Goal: Task Accomplishment & Management: Use online tool/utility

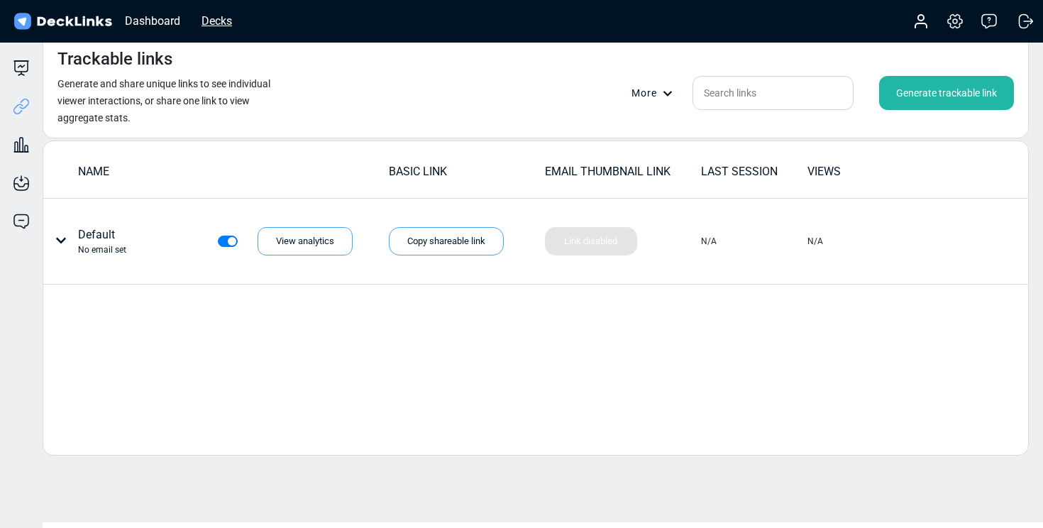
click at [220, 18] on div "Decks" at bounding box center [216, 21] width 45 height 18
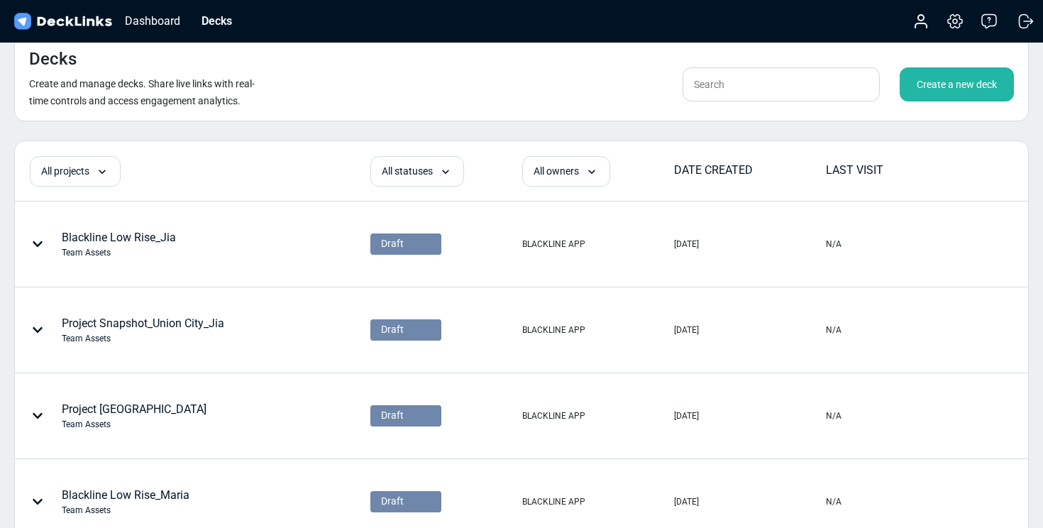
click at [954, 79] on div "Create a new deck" at bounding box center [957, 84] width 114 height 34
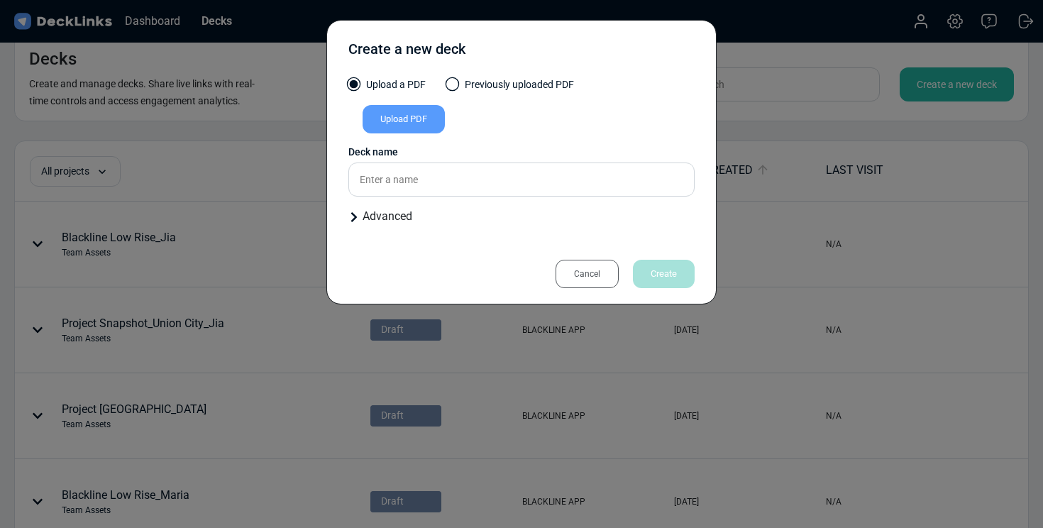
click at [417, 126] on div "Upload PDF" at bounding box center [404, 119] width 82 height 28
click at [0, 0] on input "Upload PDF" at bounding box center [0, 0] width 0 height 0
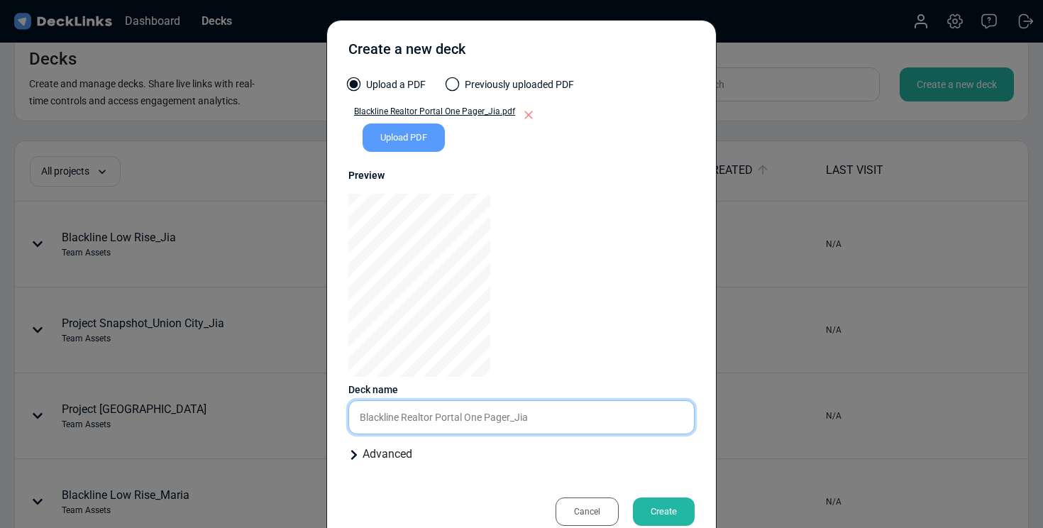
drag, startPoint x: 503, startPoint y: 422, endPoint x: 463, endPoint y: 422, distance: 39.7
click at [463, 422] on input "Blackline Realtor Portal One Pager_Jia" at bounding box center [521, 417] width 346 height 34
type input "Blackline Realtor Portal_Jia"
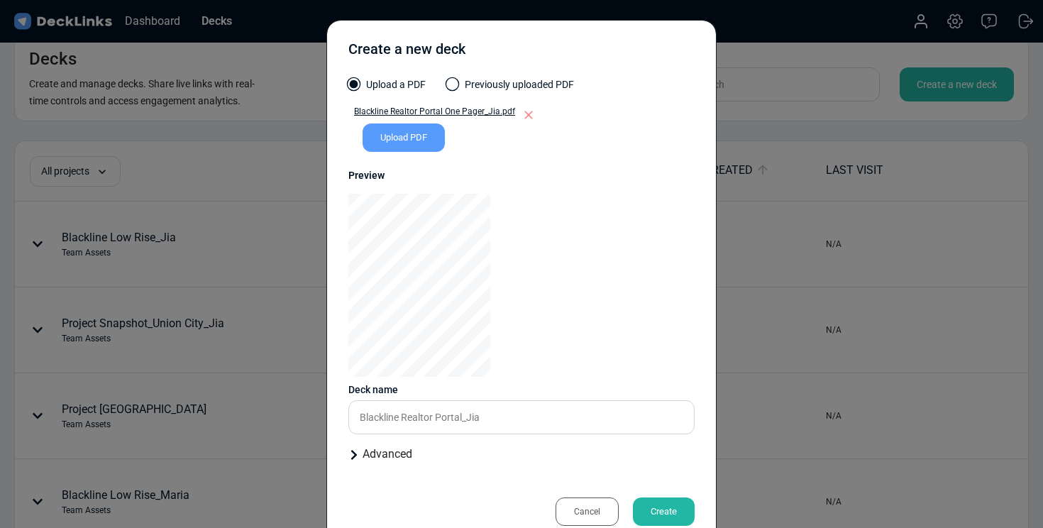
click at [663, 513] on div "Create" at bounding box center [664, 512] width 62 height 28
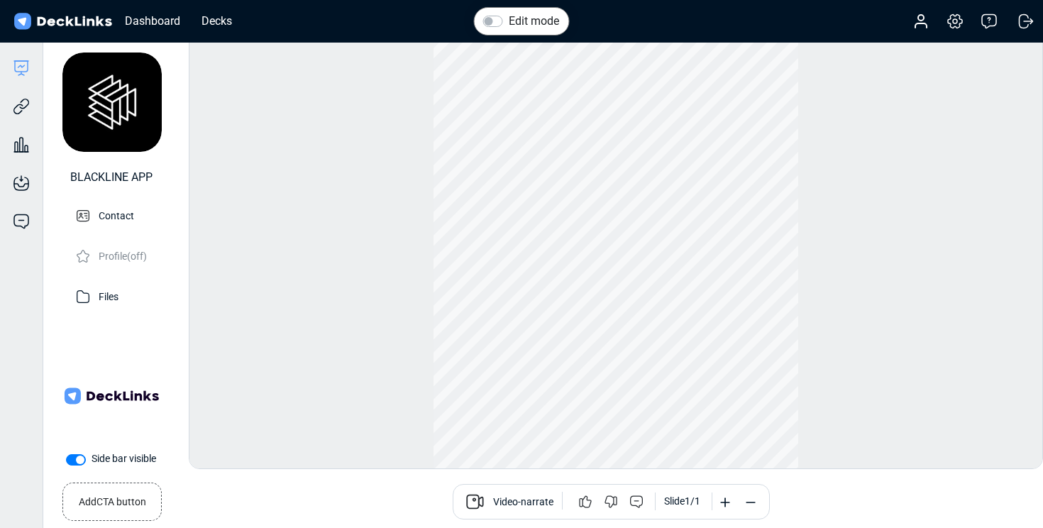
click at [92, 457] on label "Side bar visible" at bounding box center [124, 458] width 65 height 15
click at [75, 457] on input "Side bar visible" at bounding box center [71, 458] width 11 height 14
checkbox input "false"
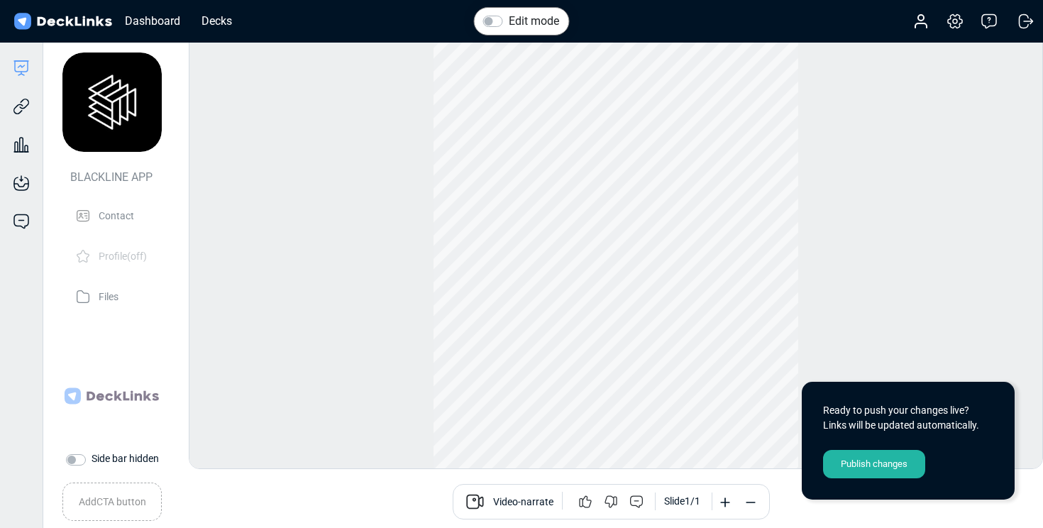
click at [890, 461] on div "Publish changes" at bounding box center [874, 464] width 102 height 28
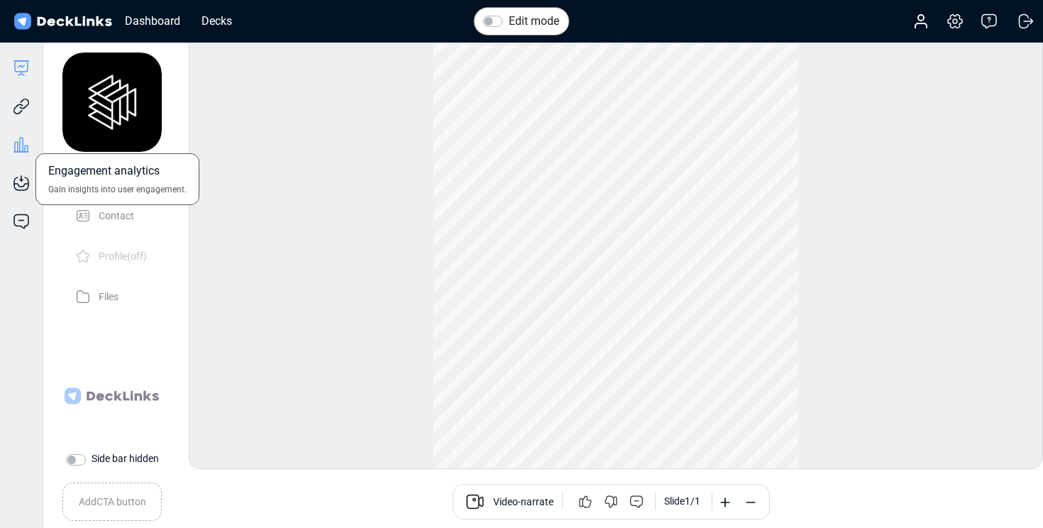
click at [18, 143] on icon at bounding box center [21, 144] width 17 height 17
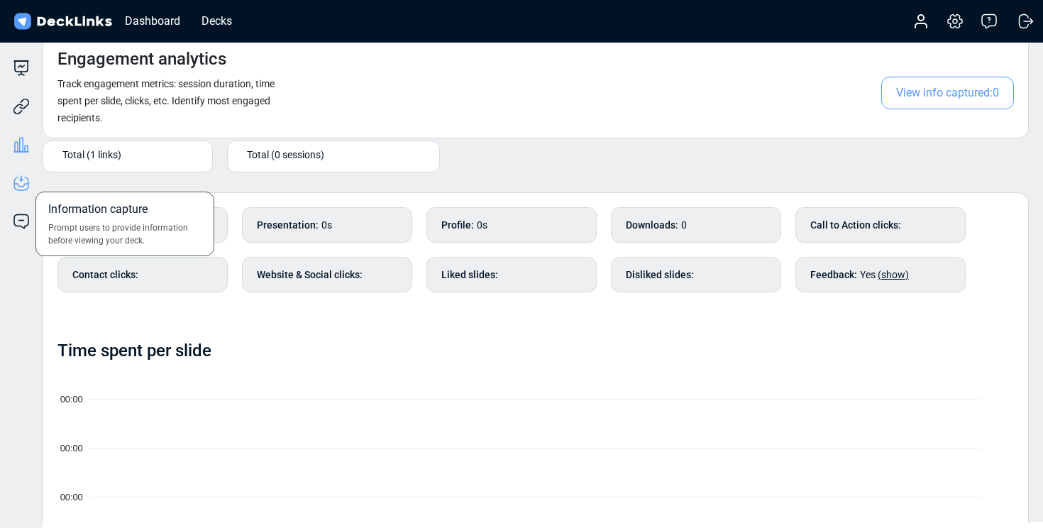
click at [22, 182] on icon at bounding box center [21, 183] width 17 height 17
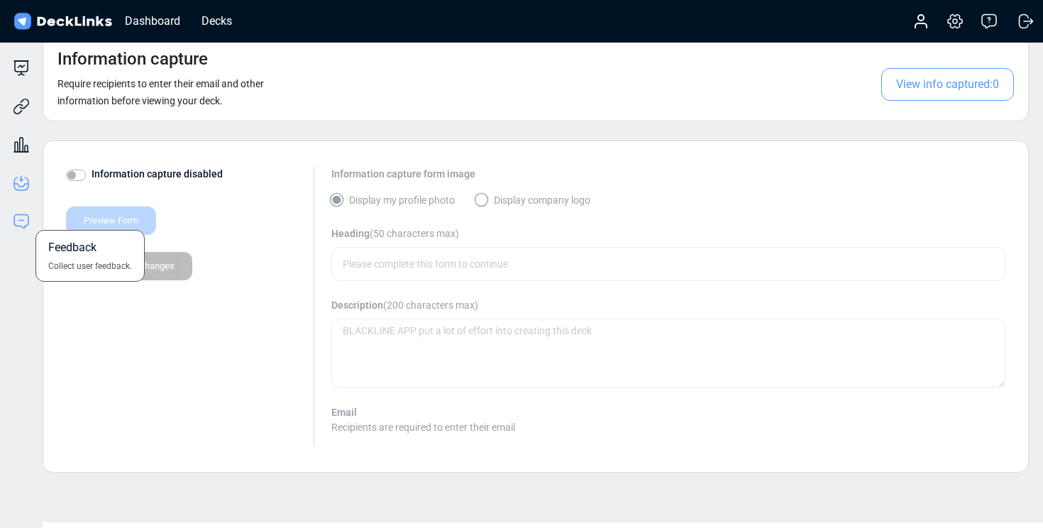
click at [21, 214] on icon at bounding box center [21, 220] width 14 height 13
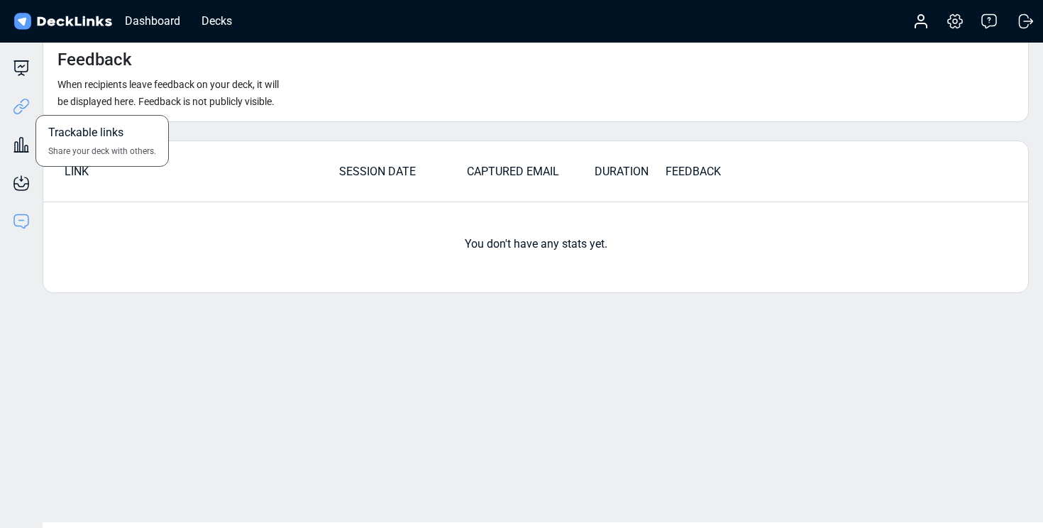
click at [23, 113] on icon at bounding box center [21, 106] width 17 height 17
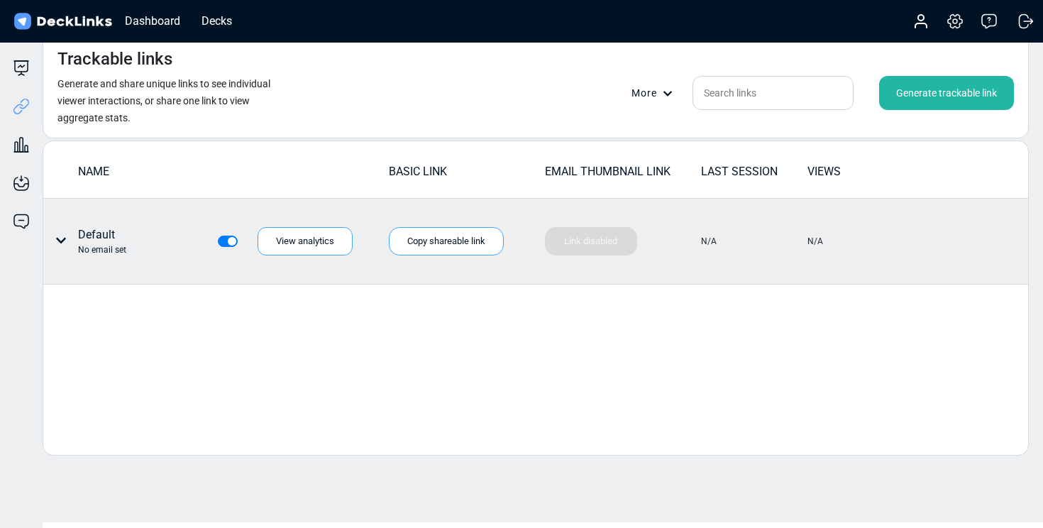
click at [62, 239] on icon at bounding box center [60, 240] width 11 height 11
click at [106, 297] on div "Individual link settings" at bounding box center [114, 299] width 128 height 28
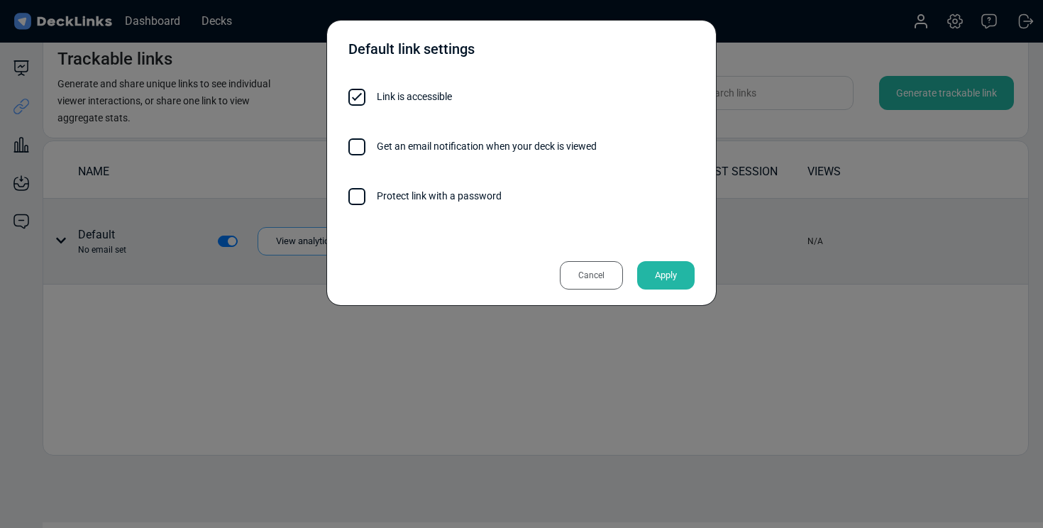
click at [600, 275] on div "Cancel" at bounding box center [591, 275] width 63 height 28
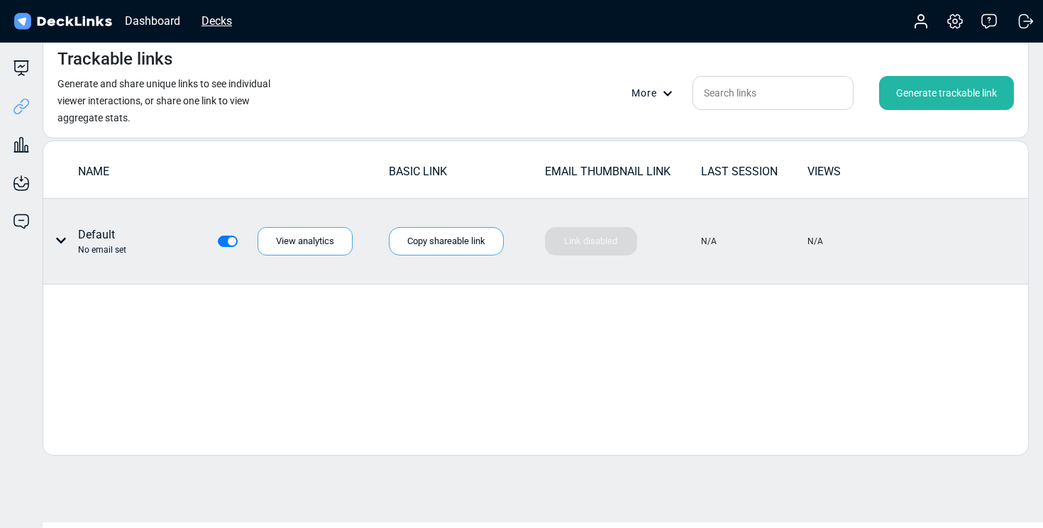
click at [219, 19] on div "Decks" at bounding box center [216, 21] width 45 height 18
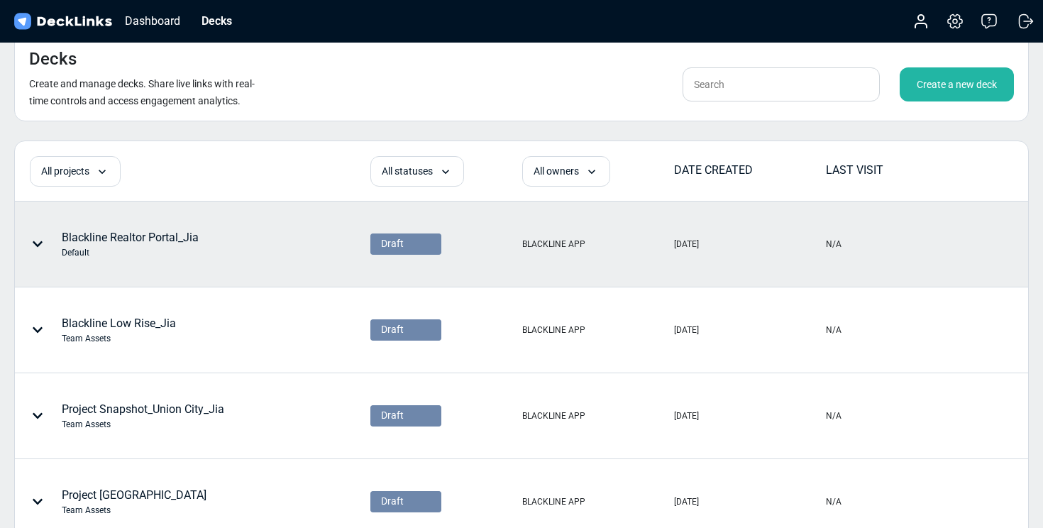
click at [37, 239] on icon at bounding box center [37, 243] width 11 height 11
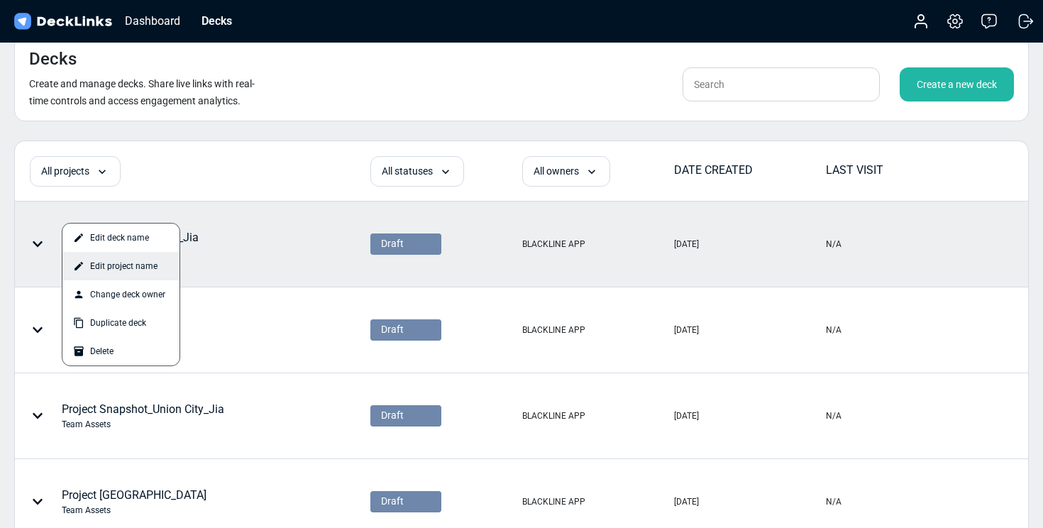
click at [103, 273] on div "Edit project name" at bounding box center [120, 266] width 117 height 28
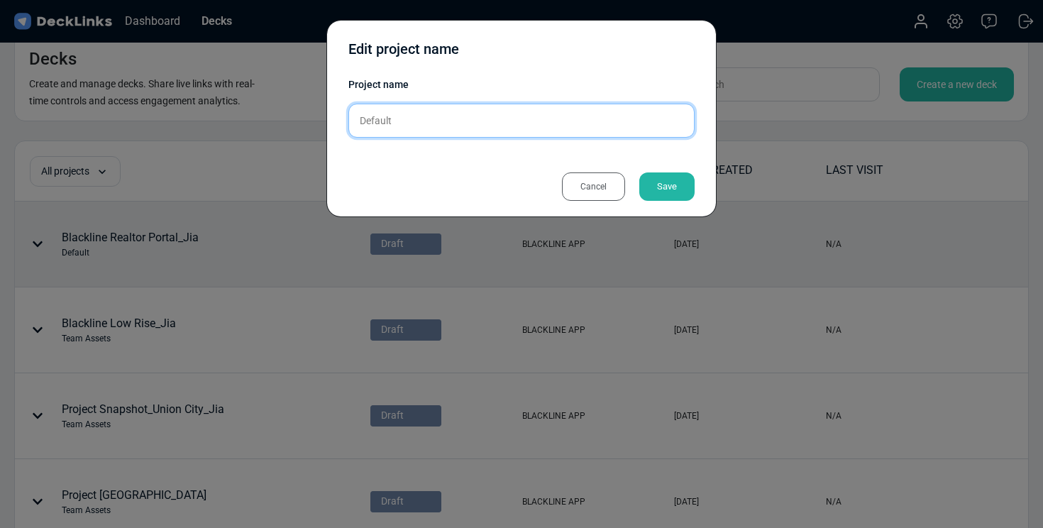
click at [512, 123] on input "Default" at bounding box center [521, 121] width 346 height 34
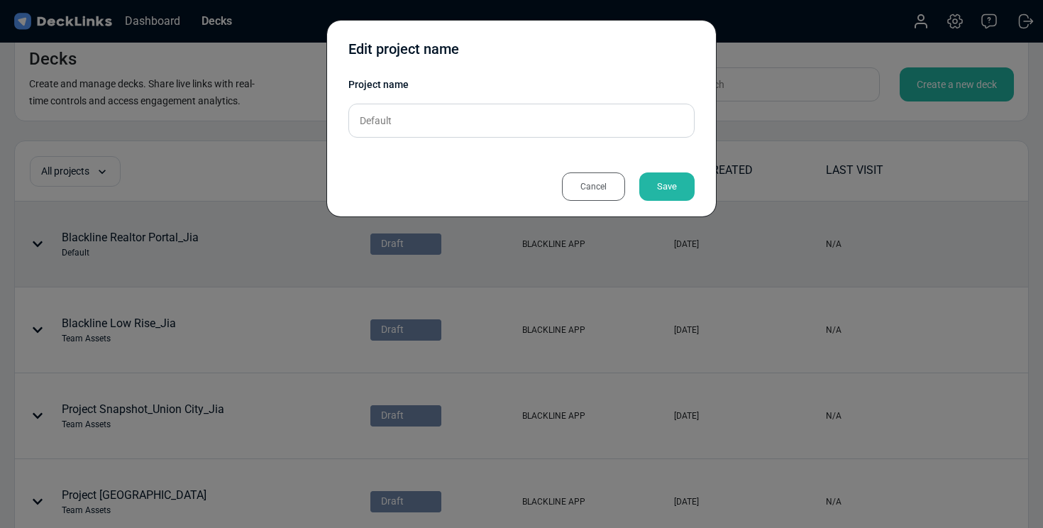
click at [576, 185] on div "Cancel" at bounding box center [593, 186] width 63 height 28
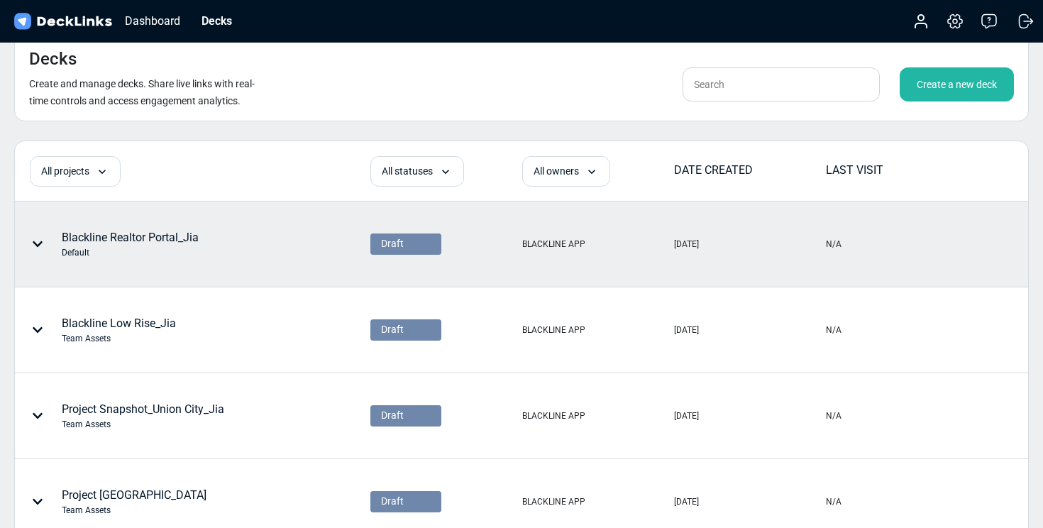
click at [39, 240] on icon at bounding box center [37, 243] width 11 height 11
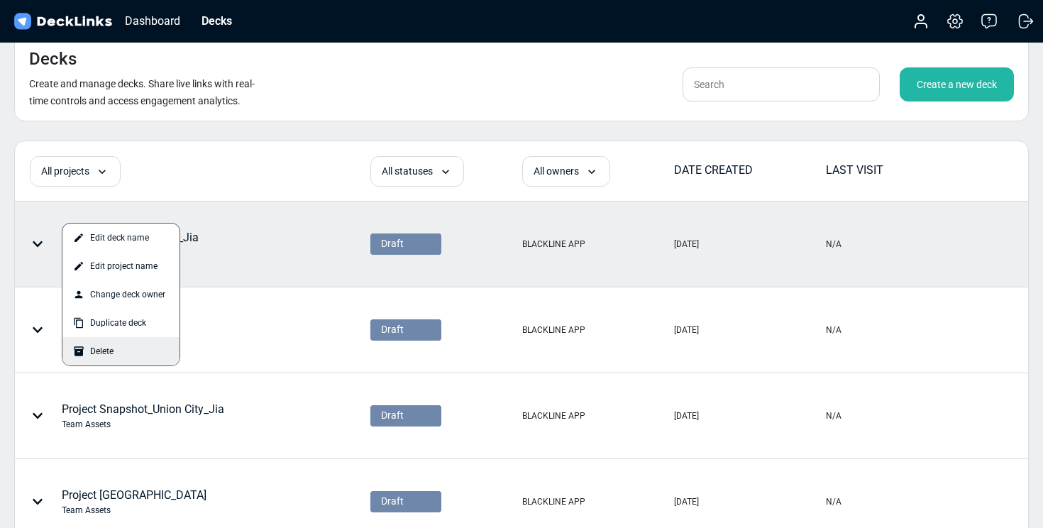
click at [92, 347] on div "Delete" at bounding box center [120, 351] width 117 height 28
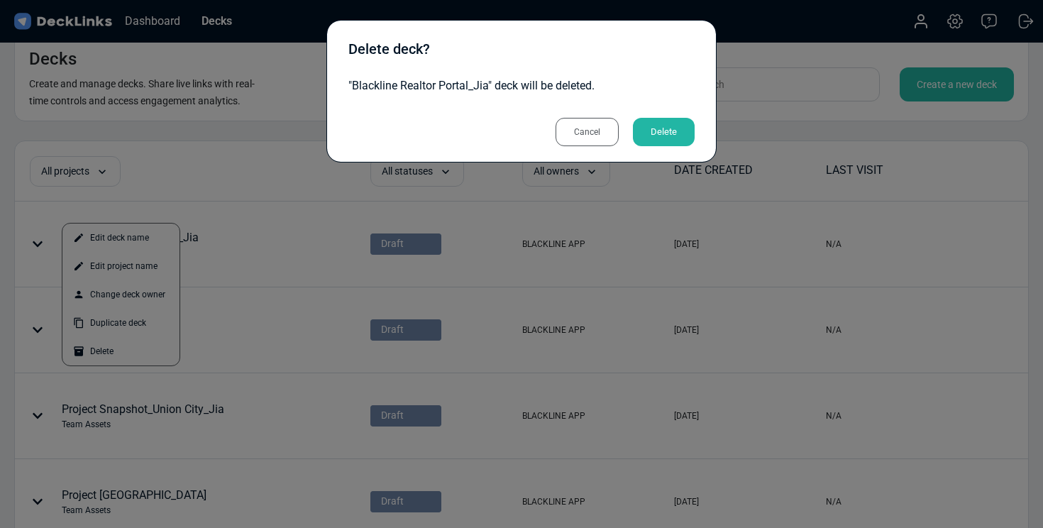
click at [656, 132] on div "Delete" at bounding box center [664, 132] width 62 height 28
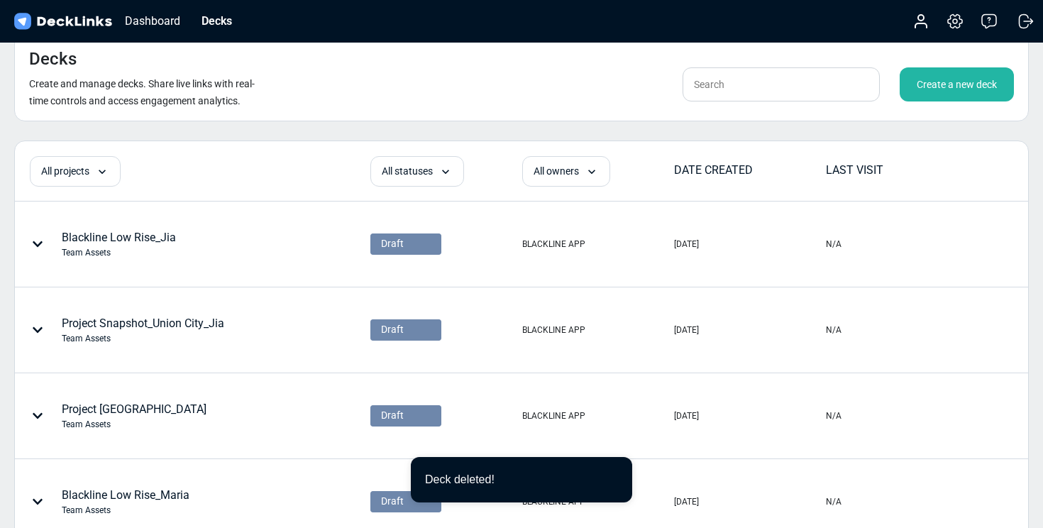
click at [939, 87] on div "Create a new deck" at bounding box center [957, 84] width 114 height 34
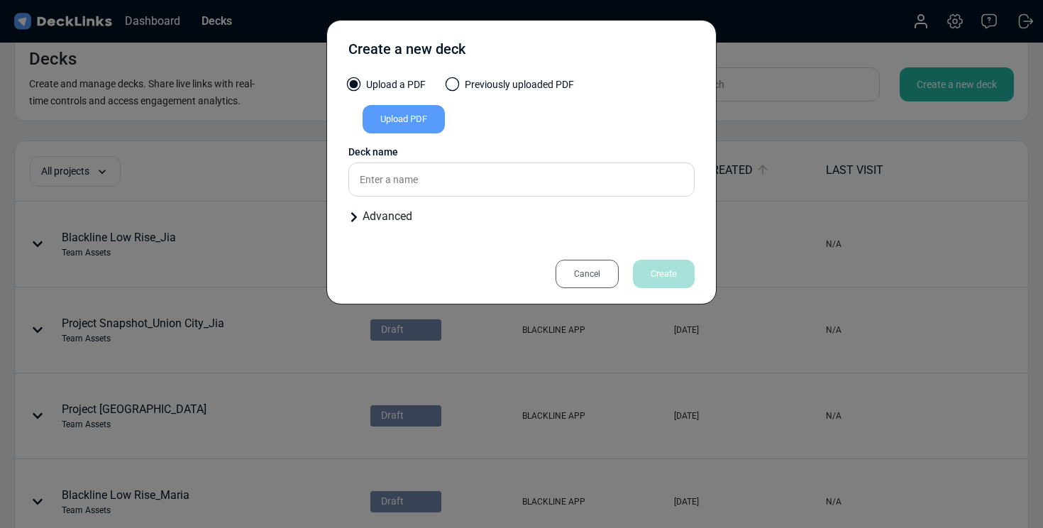
click at [449, 79] on span at bounding box center [453, 84] width 14 height 14
click at [0, 0] on input "Previously uploaded PDF" at bounding box center [0, 0] width 0 height 0
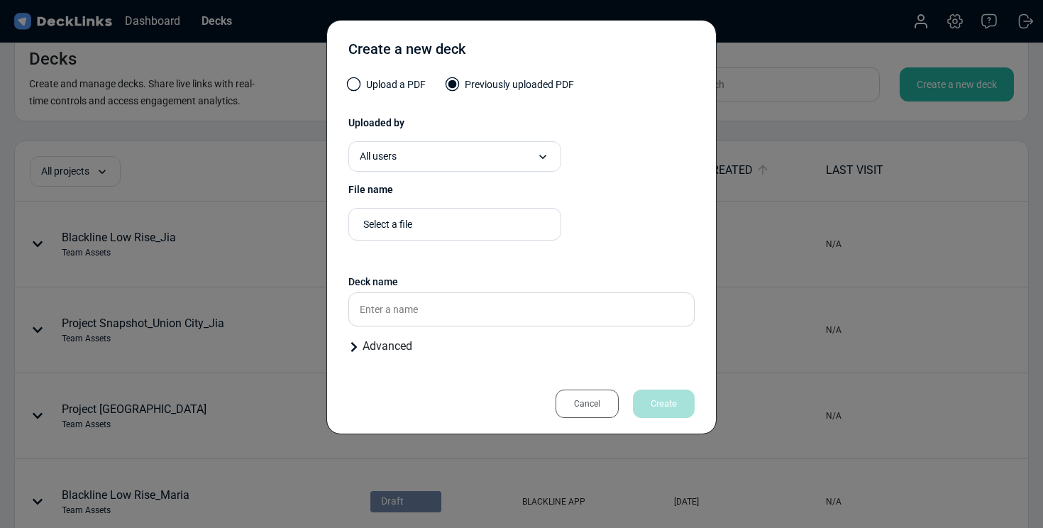
click at [546, 119] on div "Uploaded by" at bounding box center [521, 123] width 346 height 15
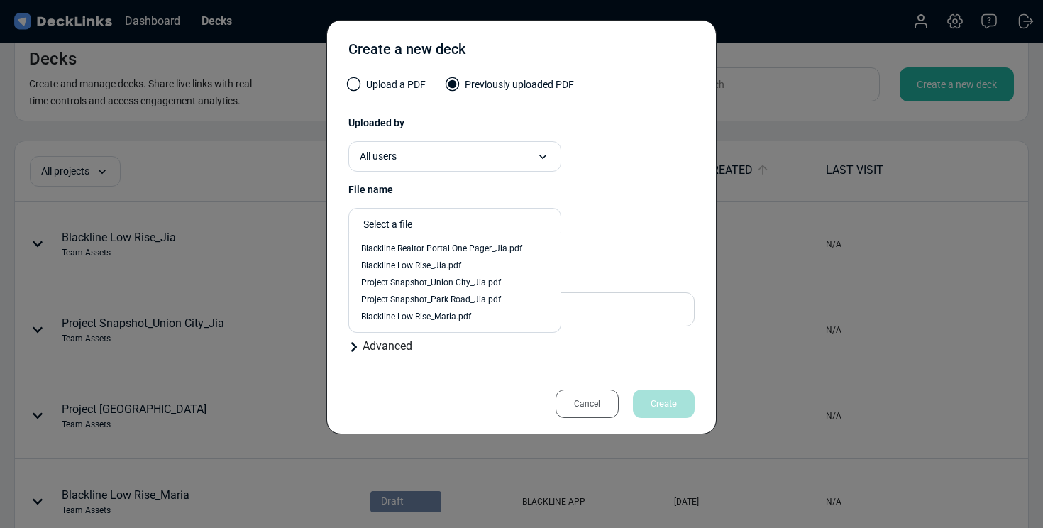
click at [461, 221] on div "Select a file" at bounding box center [458, 224] width 190 height 15
click at [462, 250] on span "Blackline Realtor Portal One Pager_Jia.pdf" at bounding box center [441, 248] width 161 height 13
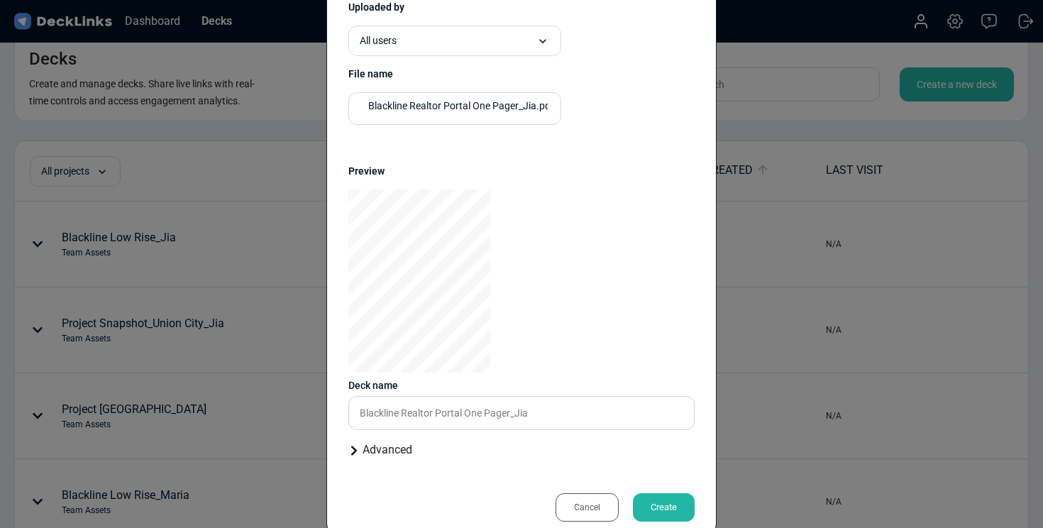
scroll to position [145, 0]
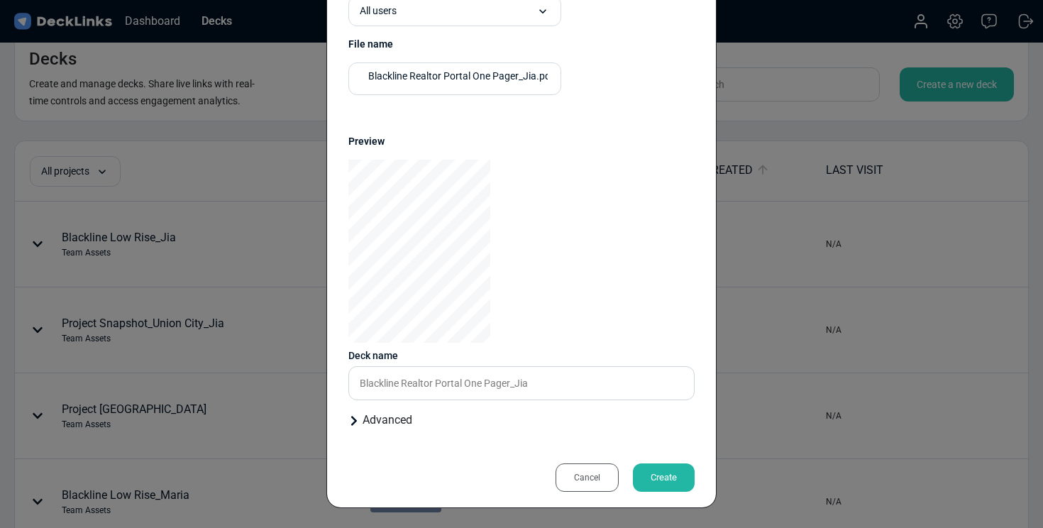
click at [350, 427] on div "Advanced" at bounding box center [521, 420] width 346 height 17
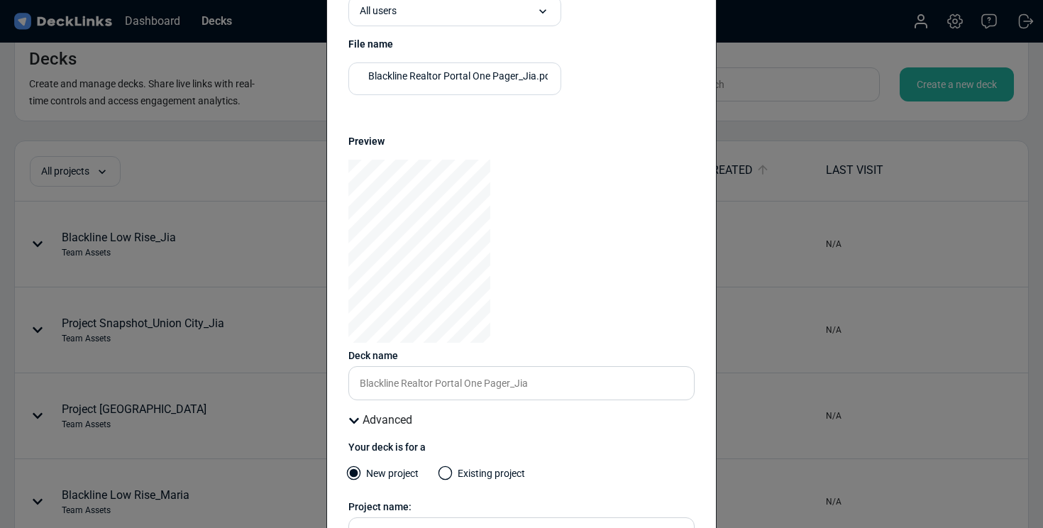
click at [449, 475] on span at bounding box center [446, 473] width 14 height 14
click at [0, 0] on input "Existing project" at bounding box center [0, 0] width 0 height 0
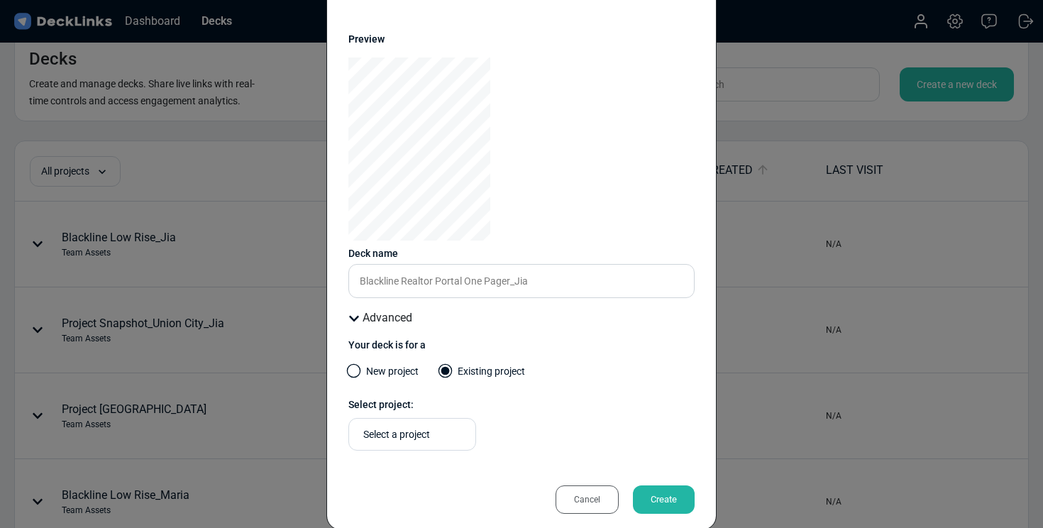
scroll to position [270, 0]
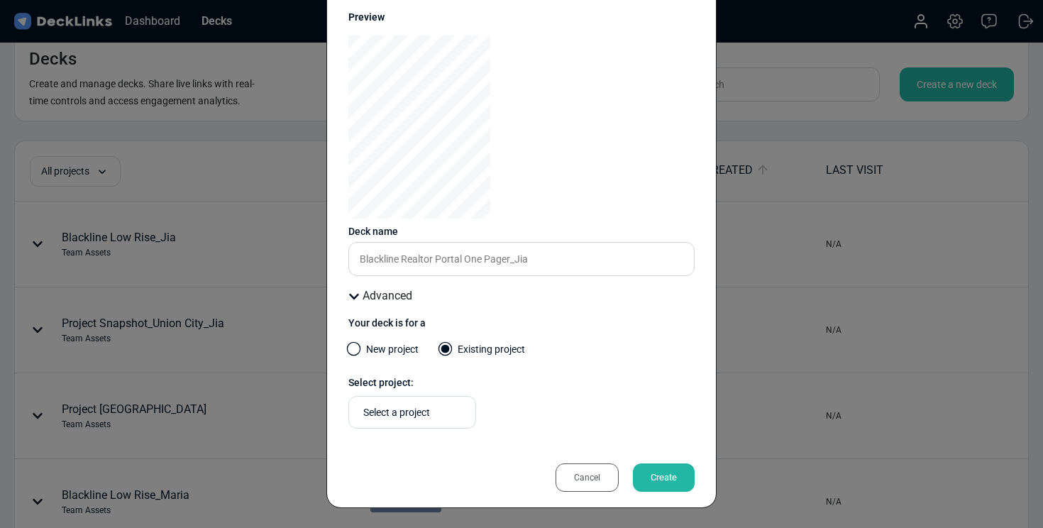
click at [413, 419] on div "Select a project" at bounding box center [415, 412] width 105 height 15
click at [409, 468] on span "Team Assets" at bounding box center [385, 470] width 49 height 13
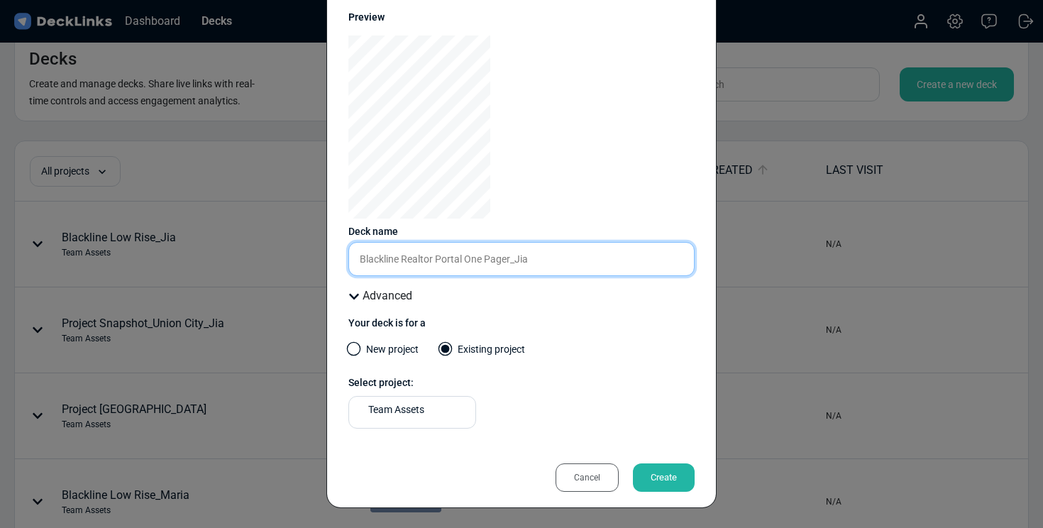
drag, startPoint x: 480, startPoint y: 257, endPoint x: 466, endPoint y: 254, distance: 14.5
click at [466, 254] on input "Blackline Realtor Portal One Pager_Jia" at bounding box center [521, 259] width 346 height 34
drag, startPoint x: 510, startPoint y: 257, endPoint x: 471, endPoint y: 256, distance: 39.0
click at [471, 257] on input "Blackline Realtor Portal One Pager_Jia" at bounding box center [521, 259] width 346 height 34
type input "Blackline Realtor Portal_Jia"
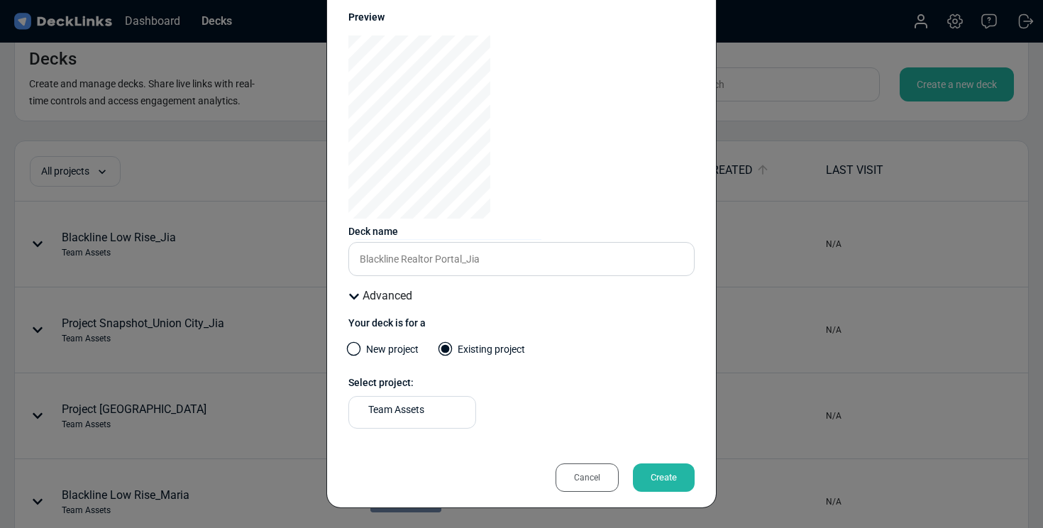
click at [659, 478] on div "Create" at bounding box center [664, 477] width 62 height 28
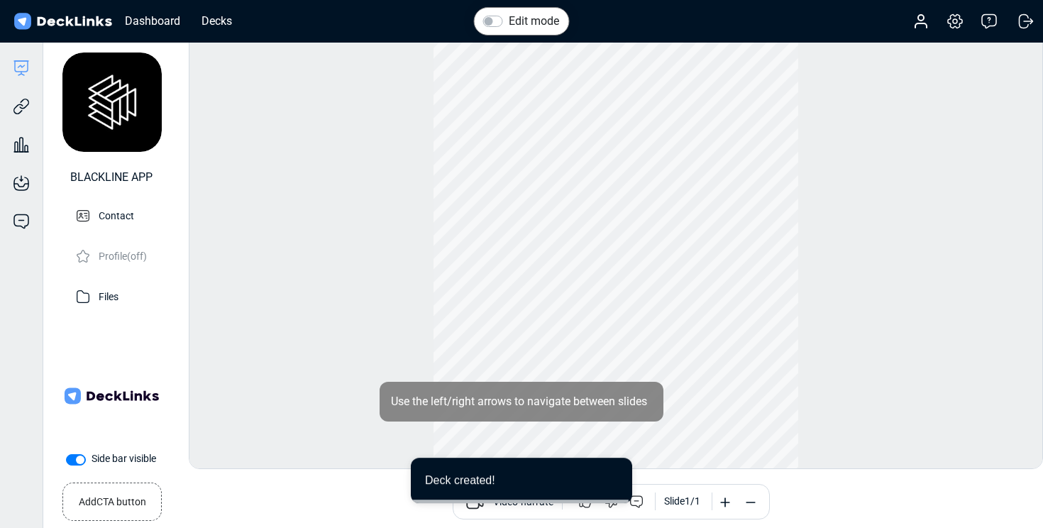
click at [92, 461] on label "Side bar visible" at bounding box center [124, 458] width 65 height 15
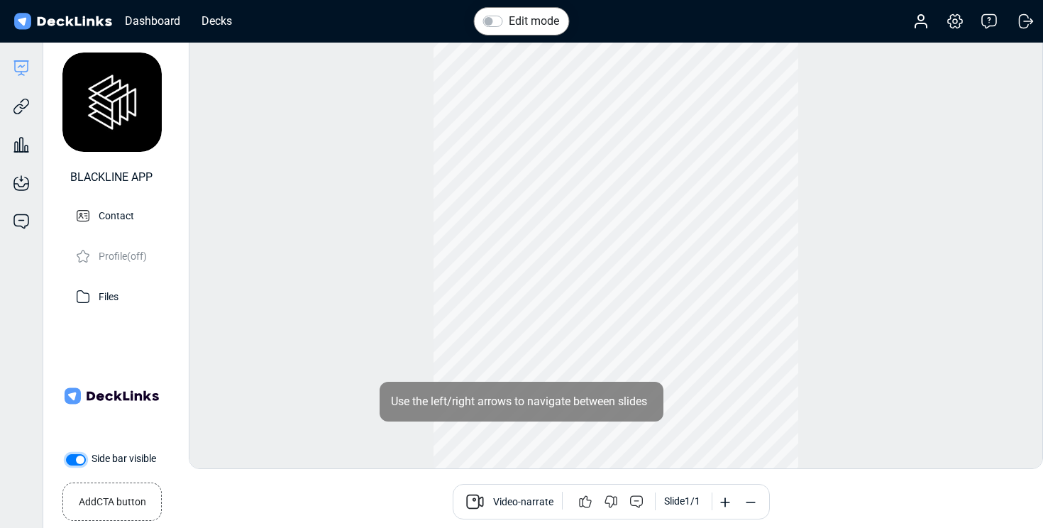
click at [69, 461] on input "Side bar visible" at bounding box center [71, 458] width 11 height 14
checkbox input "false"
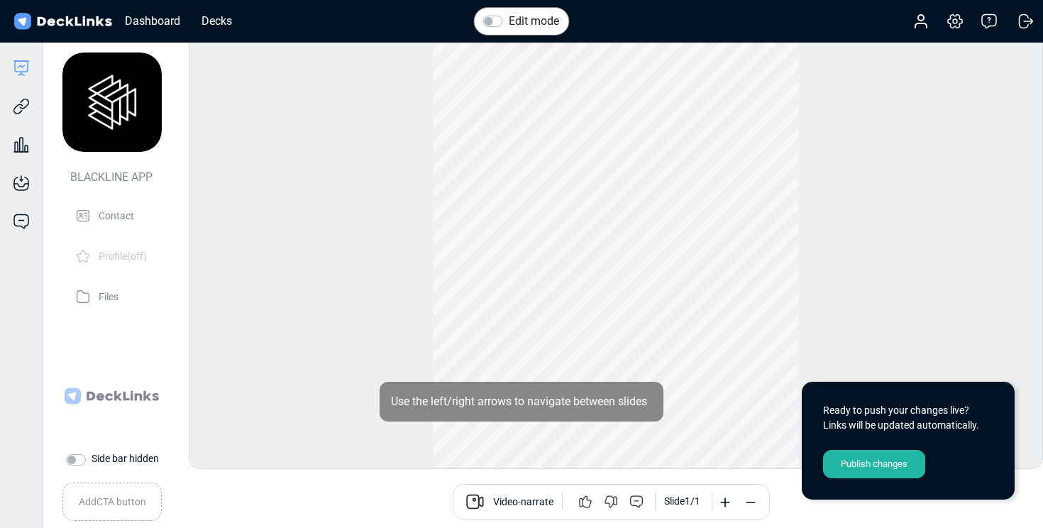
click at [872, 471] on div "Publish changes" at bounding box center [874, 464] width 102 height 28
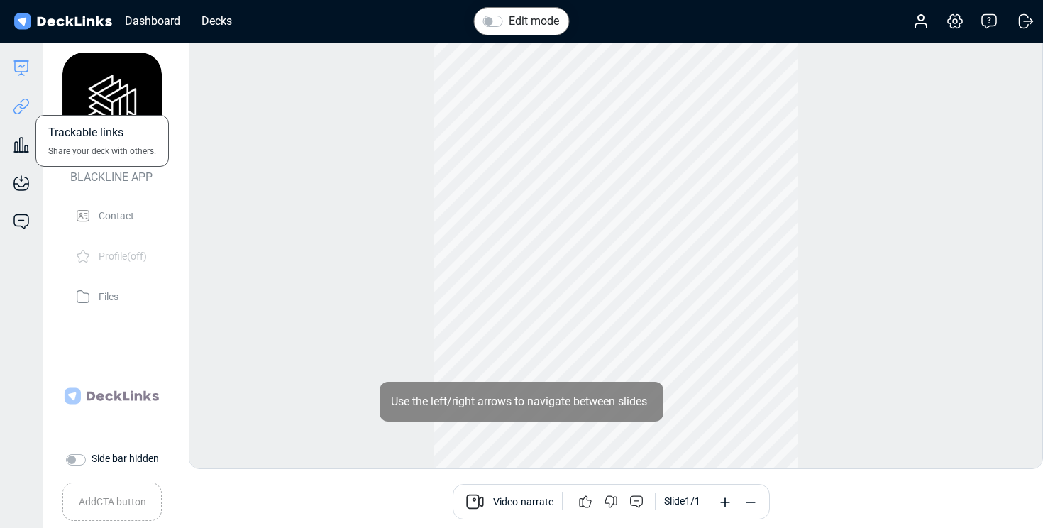
click at [21, 107] on icon at bounding box center [24, 104] width 10 height 11
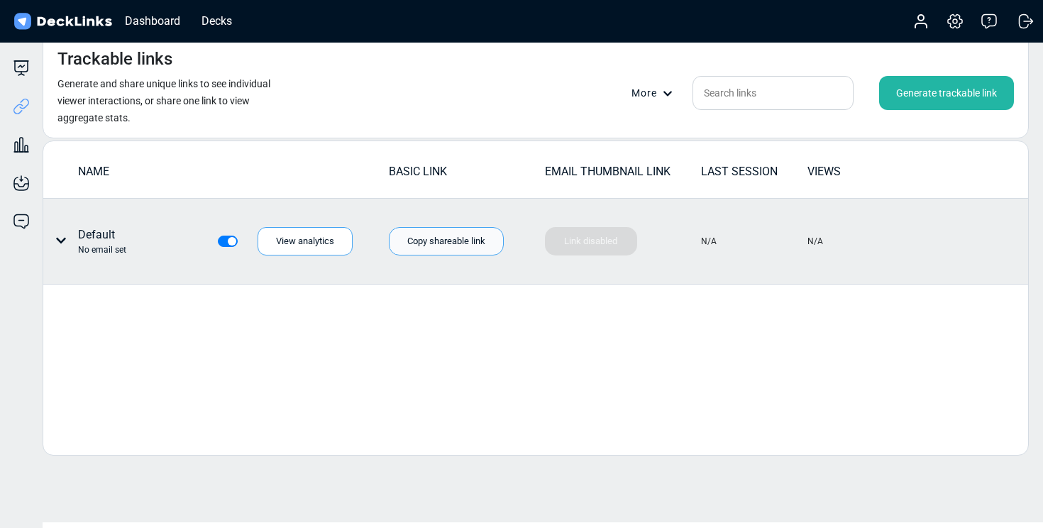
click at [434, 231] on div "Copy shareable link" at bounding box center [446, 241] width 115 height 28
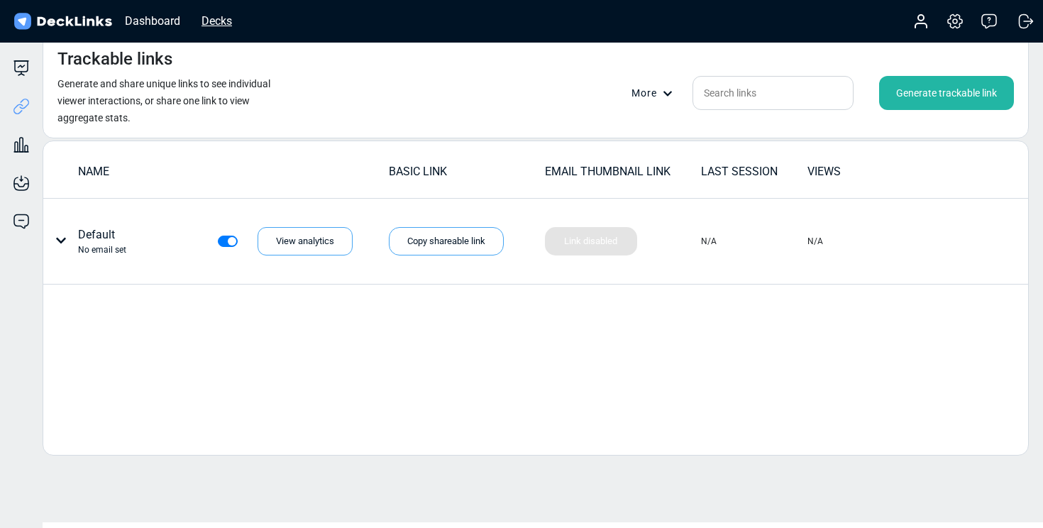
click at [214, 24] on div "Decks" at bounding box center [216, 21] width 45 height 18
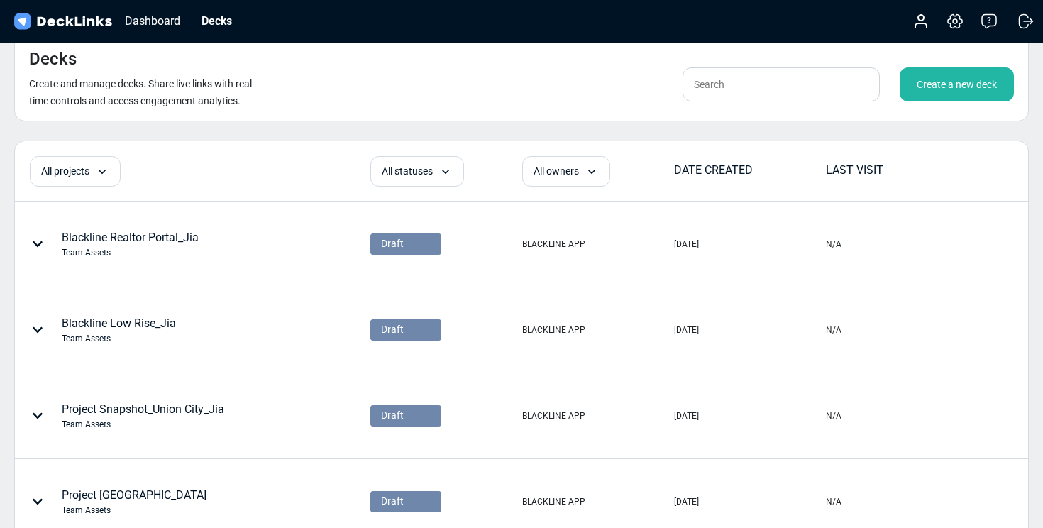
click at [965, 78] on div "Create a new deck" at bounding box center [957, 84] width 114 height 34
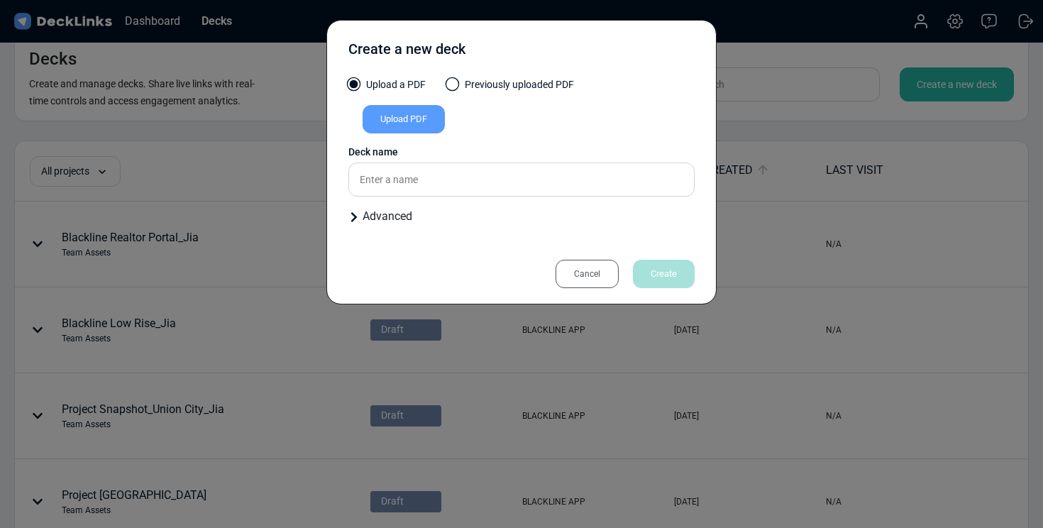
click at [417, 113] on div "Upload PDF" at bounding box center [404, 119] width 82 height 28
click at [0, 0] on input "Upload PDF" at bounding box center [0, 0] width 0 height 0
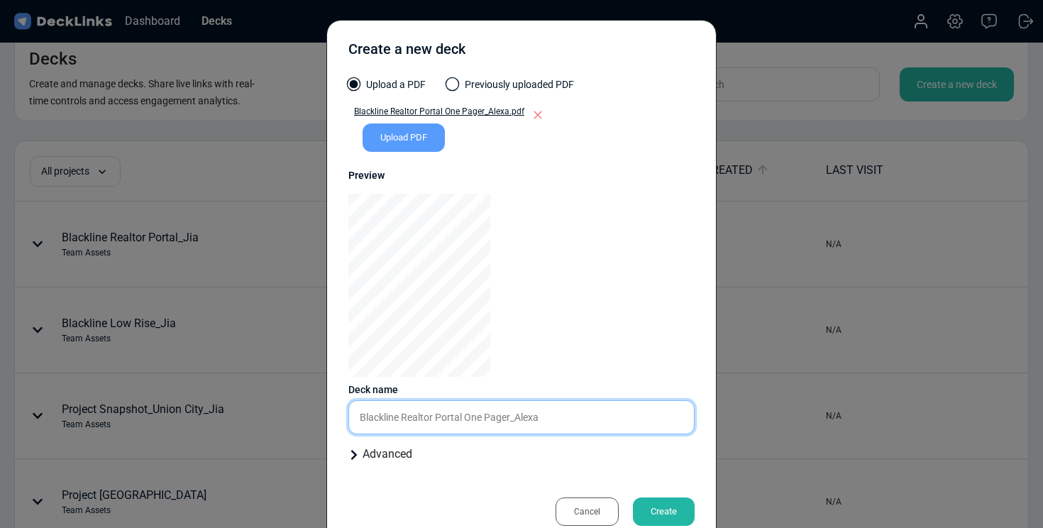
drag, startPoint x: 512, startPoint y: 419, endPoint x: 468, endPoint y: 418, distance: 43.3
click at [468, 418] on input "Blackline Realtor Portal One Pager_Alexa" at bounding box center [521, 417] width 346 height 34
type input "Blackline Realtor Portal_Alexa"
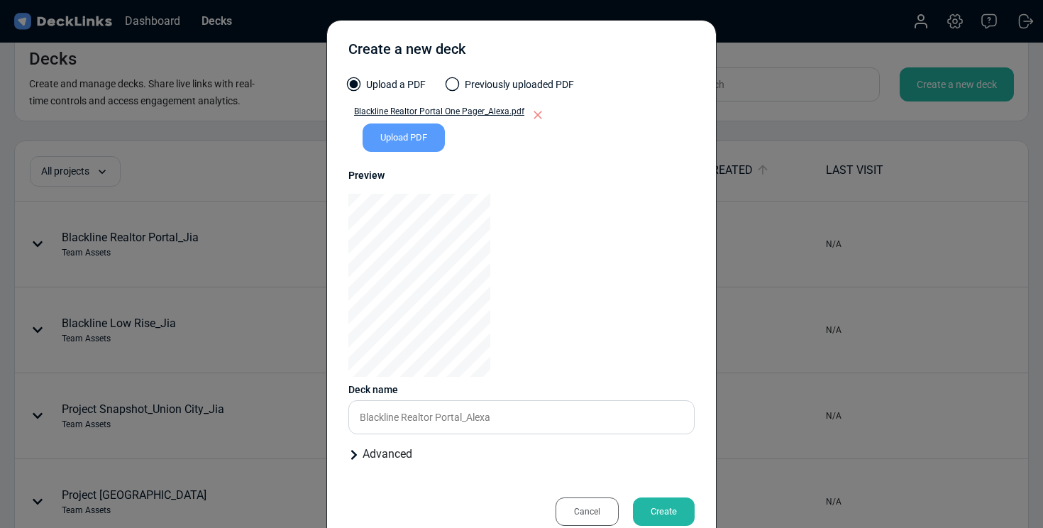
click at [371, 454] on div "Advanced" at bounding box center [521, 454] width 346 height 17
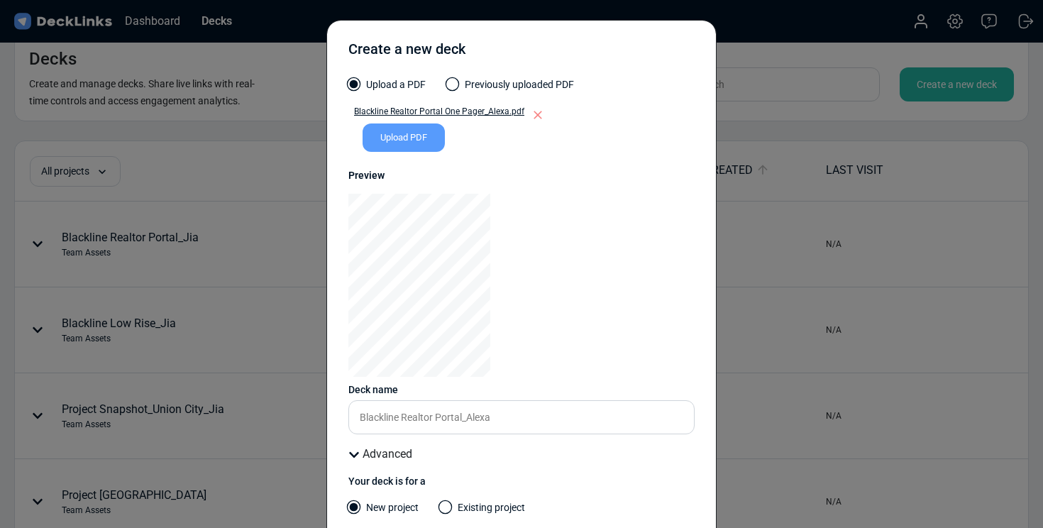
scroll to position [151, 0]
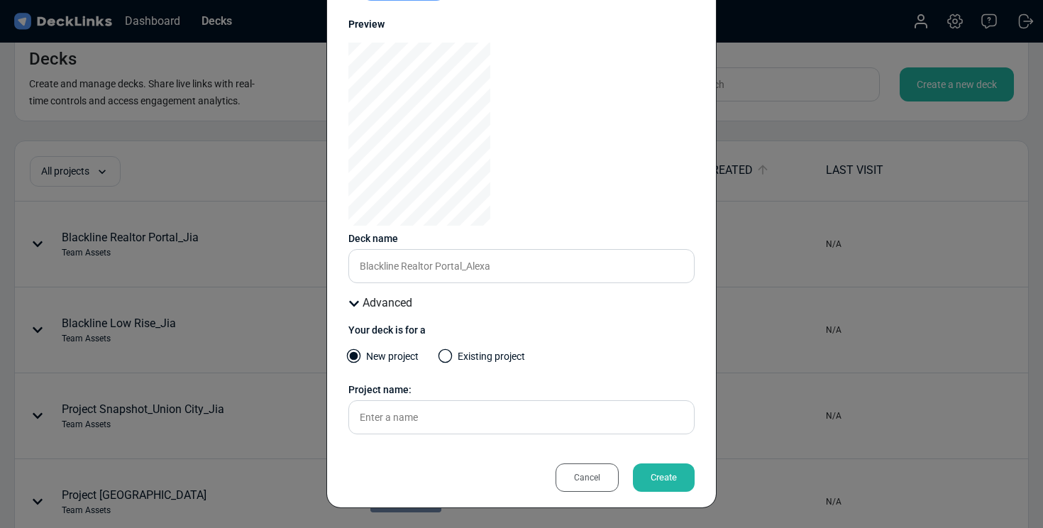
click at [449, 356] on span at bounding box center [446, 356] width 14 height 14
click at [0, 0] on input "Existing project" at bounding box center [0, 0] width 0 height 0
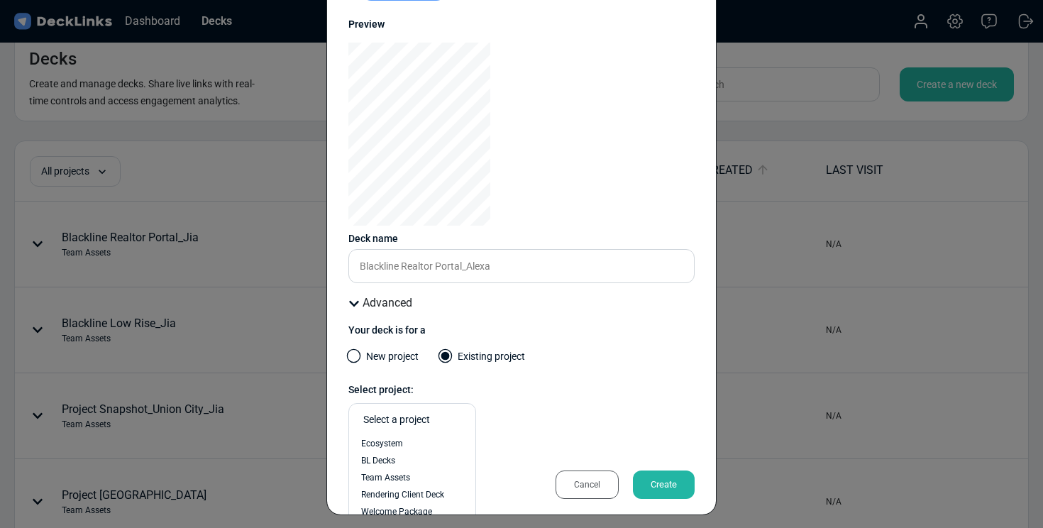
scroll to position [158, 0]
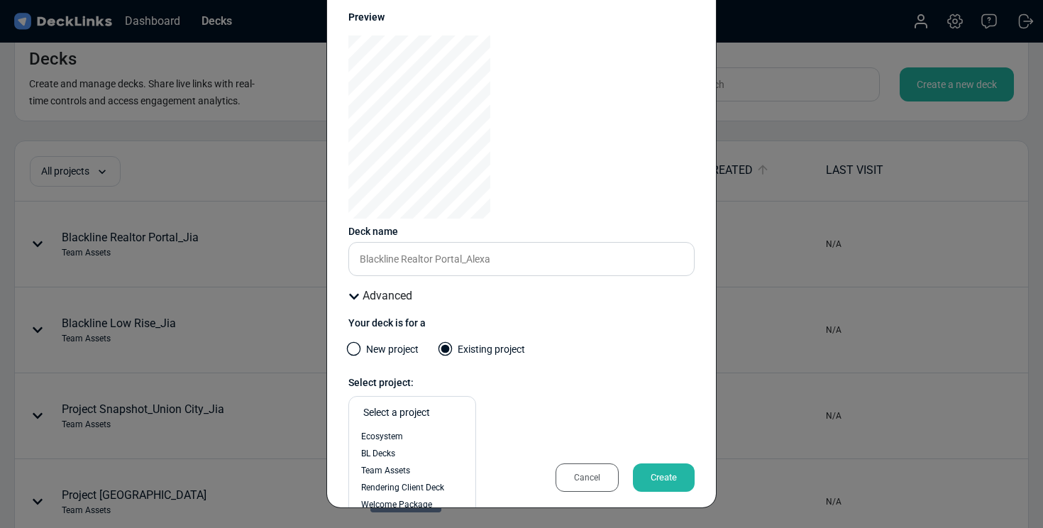
click at [427, 428] on div "option Ecosystem focused, 1 of 8. 8 results available. Use Up and Down to choos…" at bounding box center [412, 412] width 128 height 33
click at [416, 475] on div "Team Assets" at bounding box center [412, 470] width 102 height 13
click at [677, 483] on div "Create" at bounding box center [664, 477] width 62 height 28
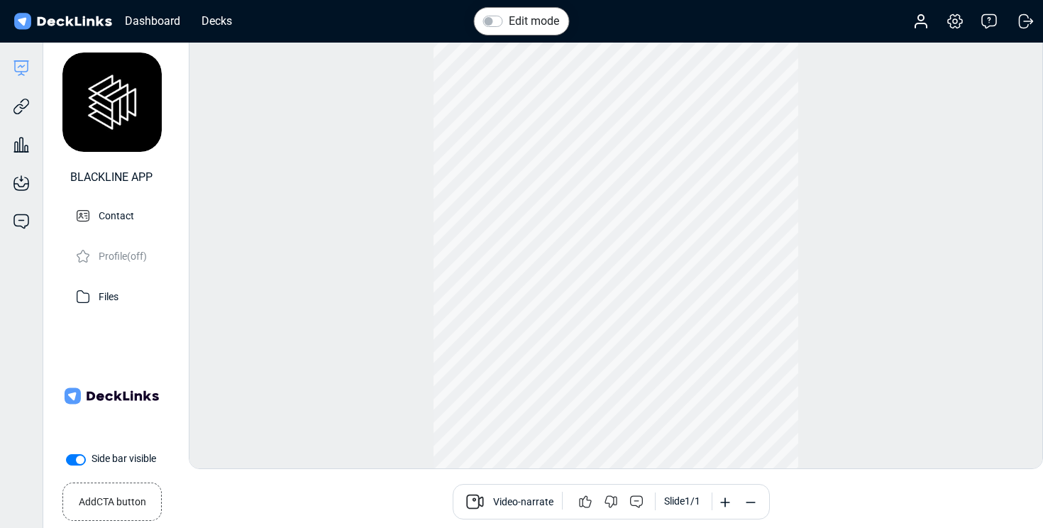
click at [92, 459] on label "Side bar visible" at bounding box center [124, 458] width 65 height 15
click at [75, 459] on input "Side bar visible" at bounding box center [71, 458] width 11 height 14
checkbox input "false"
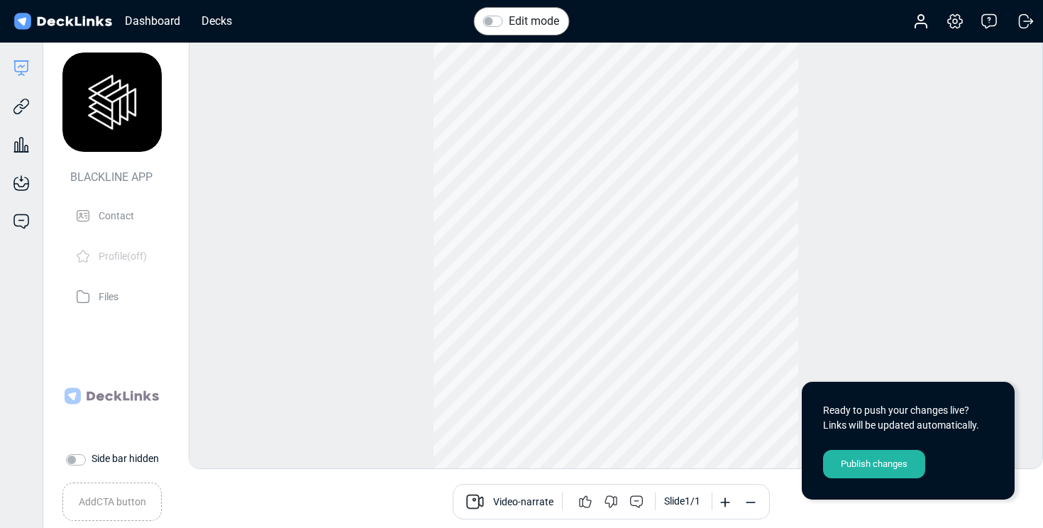
click at [896, 471] on div "Publish changes" at bounding box center [874, 464] width 102 height 28
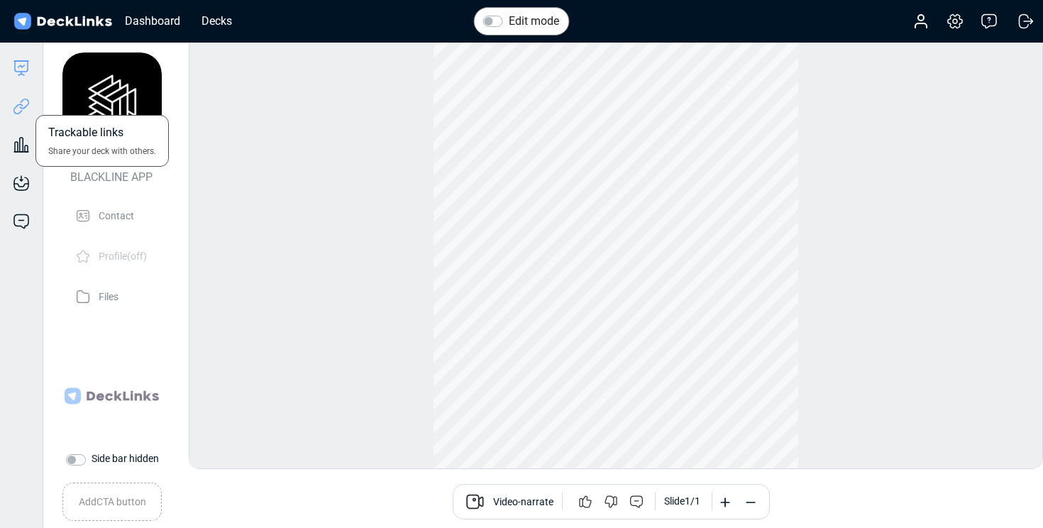
click at [26, 104] on icon at bounding box center [21, 106] width 17 height 17
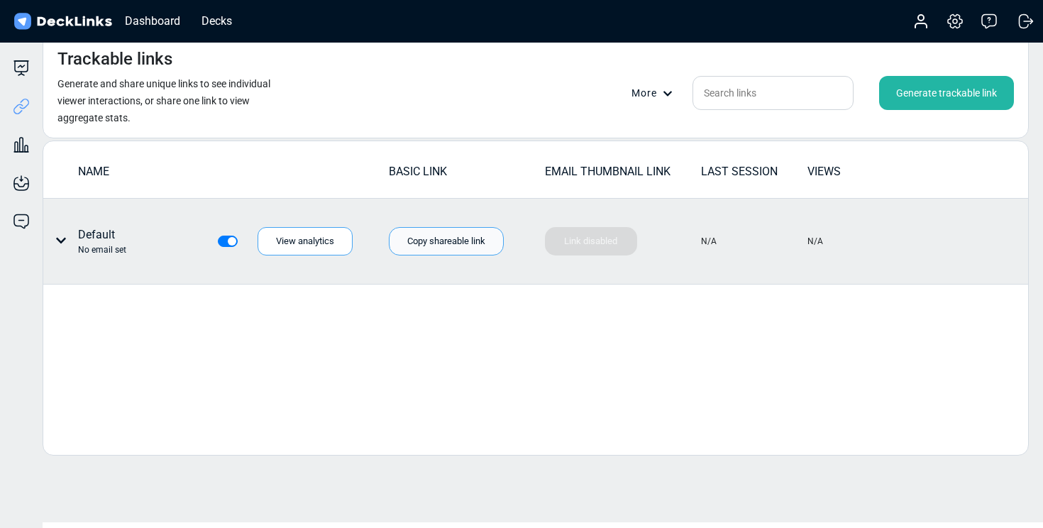
click at [458, 238] on div "Copy shareable link" at bounding box center [446, 241] width 115 height 28
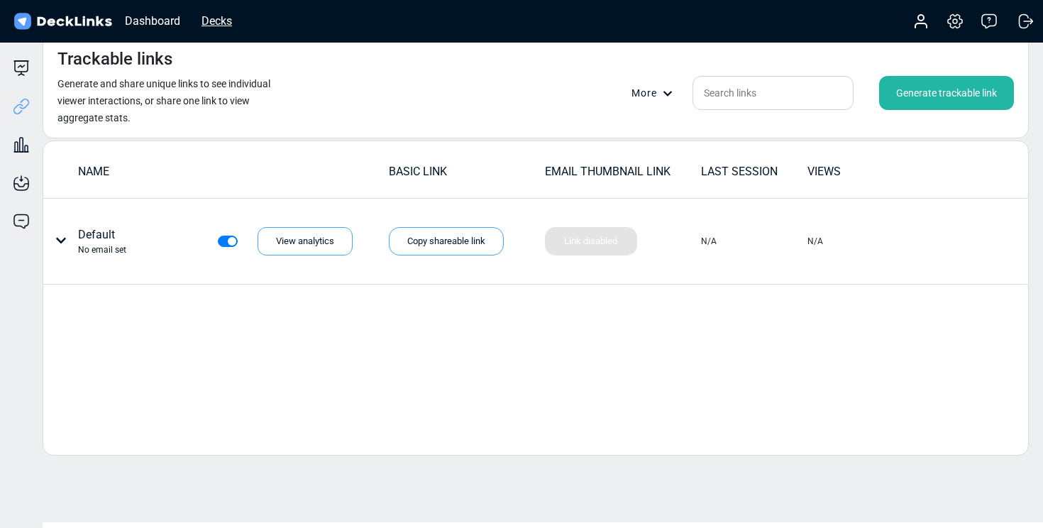
click at [201, 17] on div "Decks" at bounding box center [216, 21] width 45 height 18
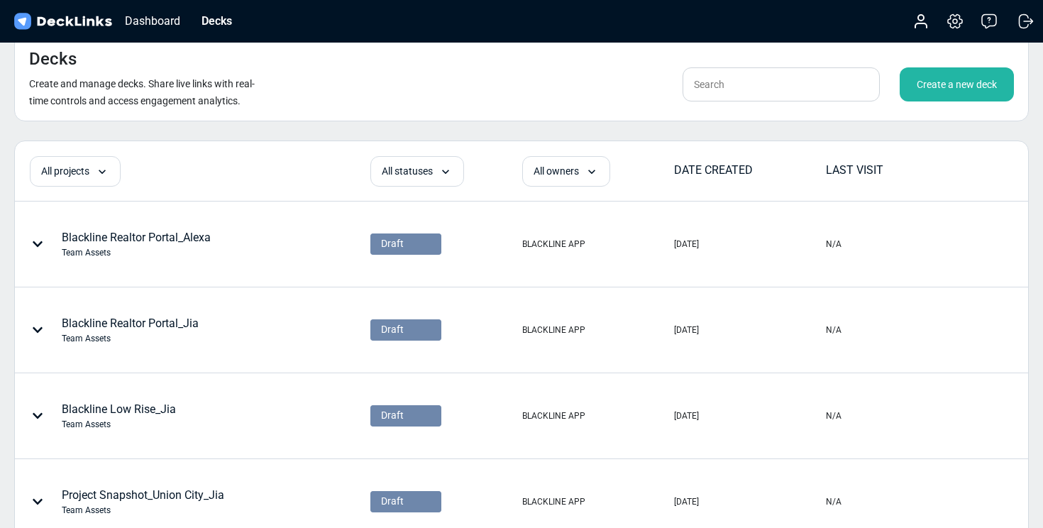
click at [949, 87] on div "Create a new deck" at bounding box center [957, 84] width 114 height 34
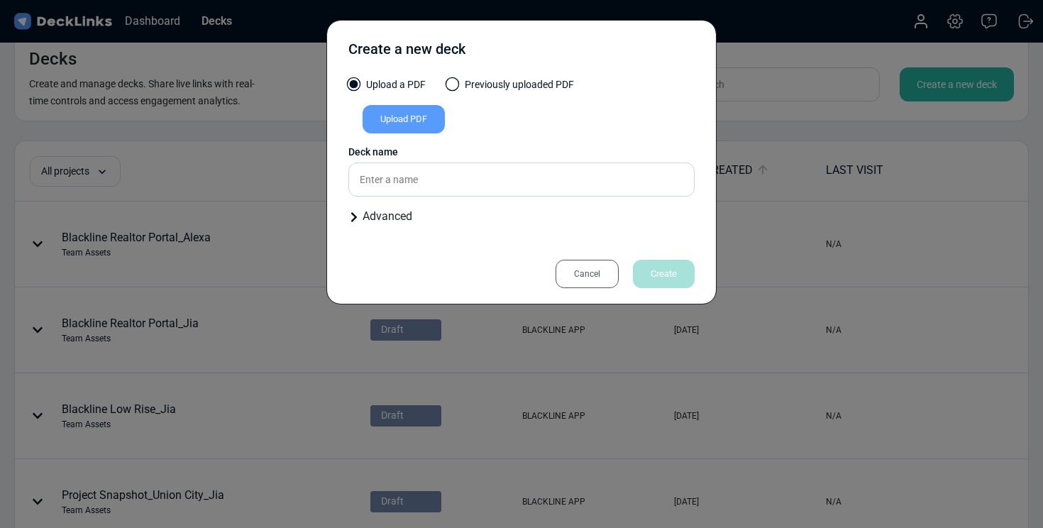
click at [456, 80] on span at bounding box center [453, 84] width 14 height 14
click at [0, 0] on input "Previously uploaded PDF" at bounding box center [0, 0] width 0 height 0
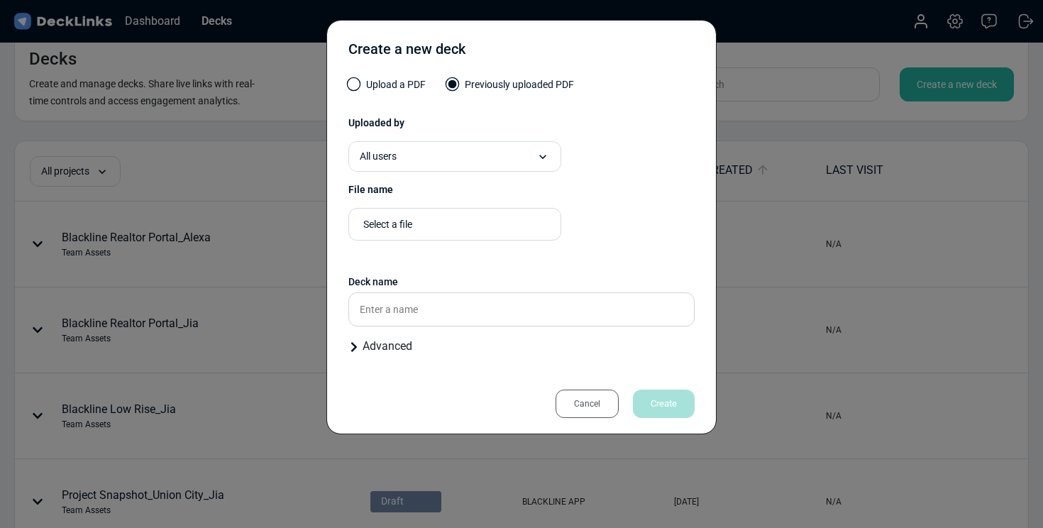
click at [383, 81] on label "Upload a PDF" at bounding box center [386, 88] width 77 height 22
click at [0, 0] on input "Upload a PDF" at bounding box center [0, 0] width 0 height 0
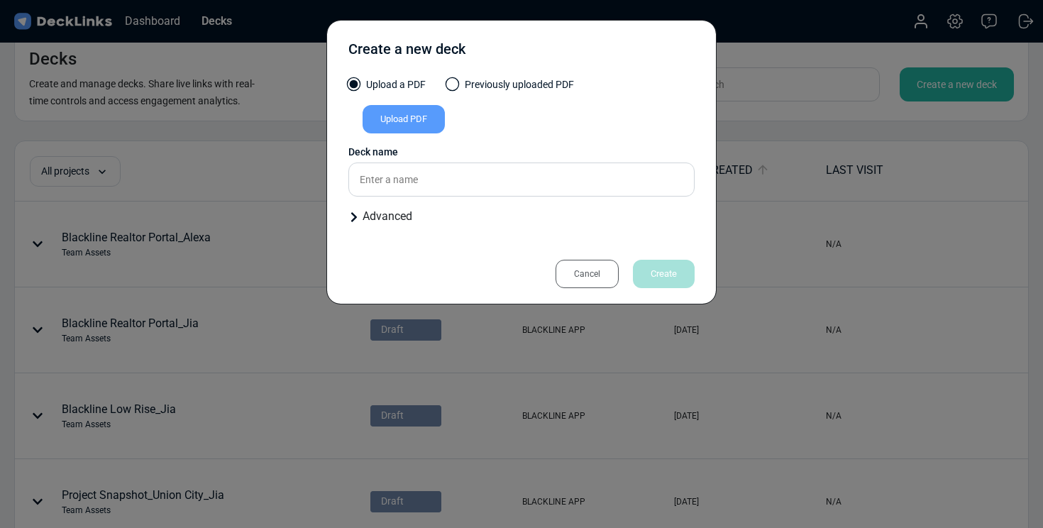
click at [386, 121] on div "Upload PDF" at bounding box center [404, 119] width 82 height 28
click at [0, 0] on input "Upload PDF" at bounding box center [0, 0] width 0 height 0
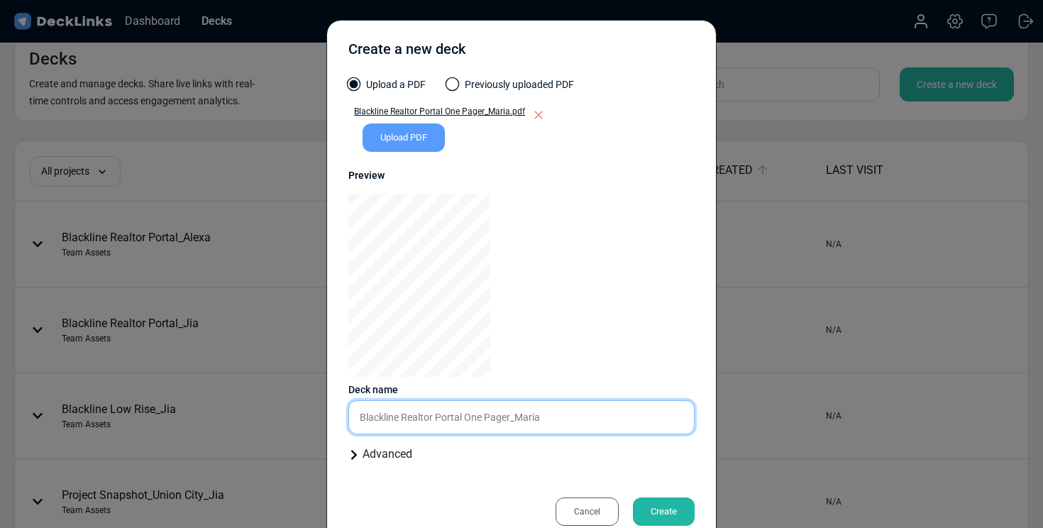
drag, startPoint x: 512, startPoint y: 414, endPoint x: 466, endPoint y: 414, distance: 46.1
click at [466, 414] on input "Blackline Realtor Portal One Pager_Maria" at bounding box center [521, 417] width 346 height 34
type input "Blackline Realtor Portal_Maria"
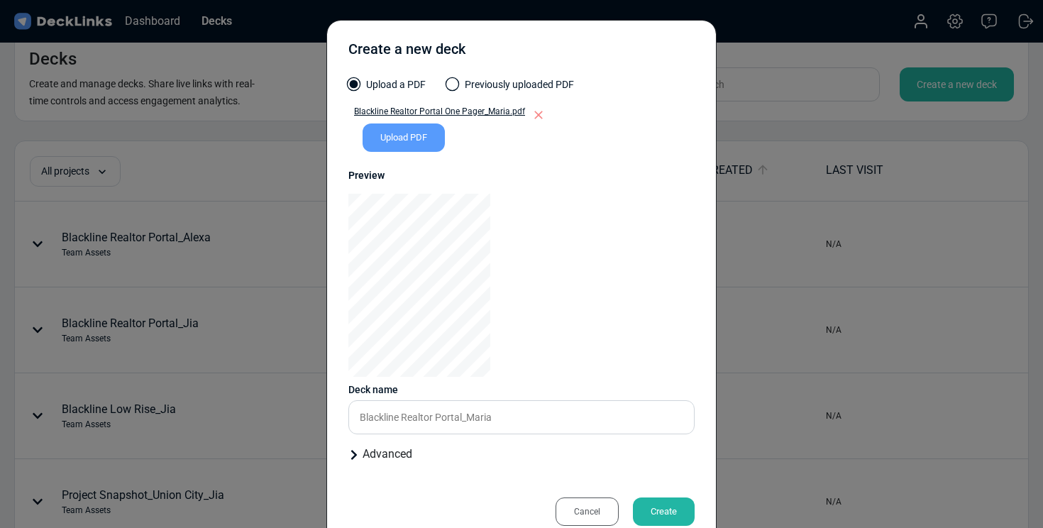
click at [409, 457] on div "Advanced" at bounding box center [521, 454] width 346 height 17
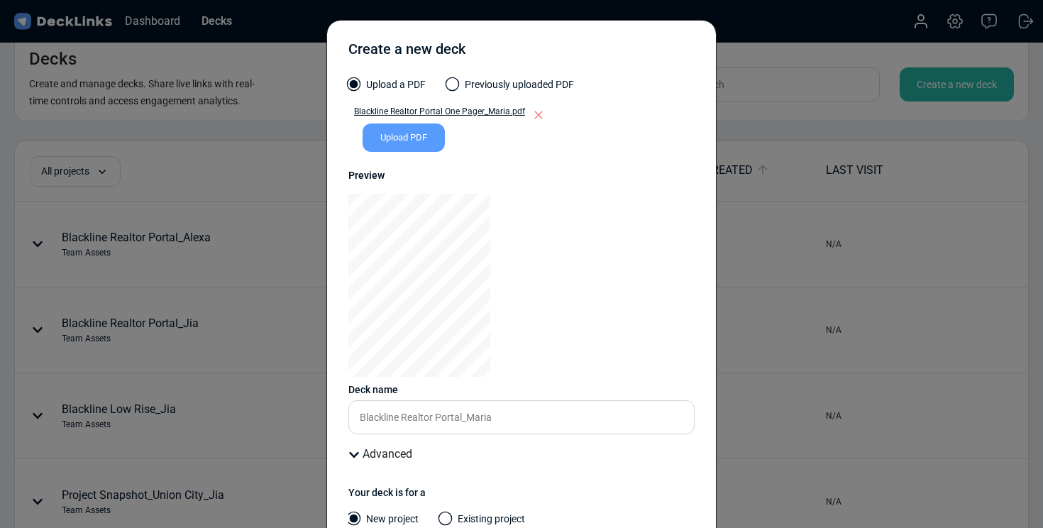
scroll to position [151, 0]
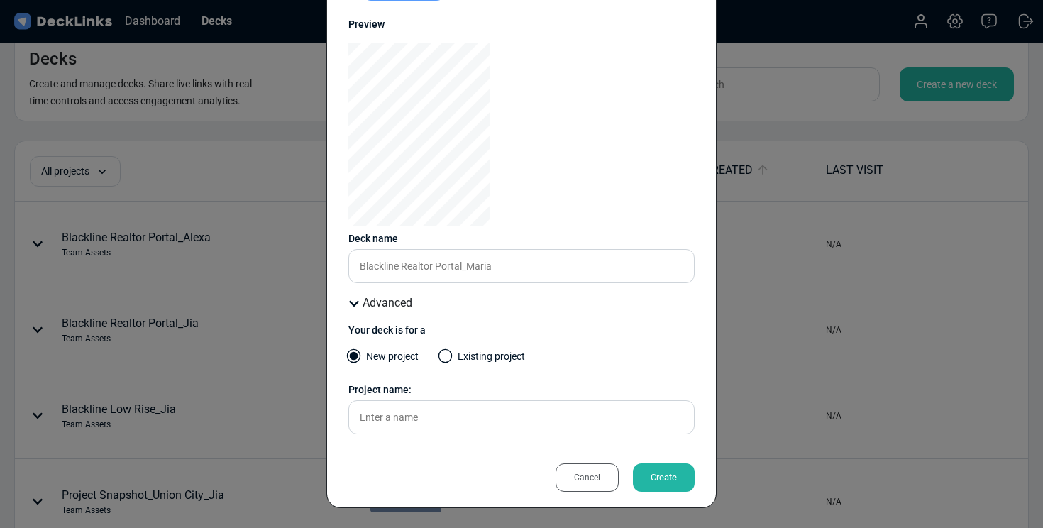
click at [441, 359] on span at bounding box center [446, 356] width 14 height 14
click at [0, 0] on input "Existing project" at bounding box center [0, 0] width 0 height 0
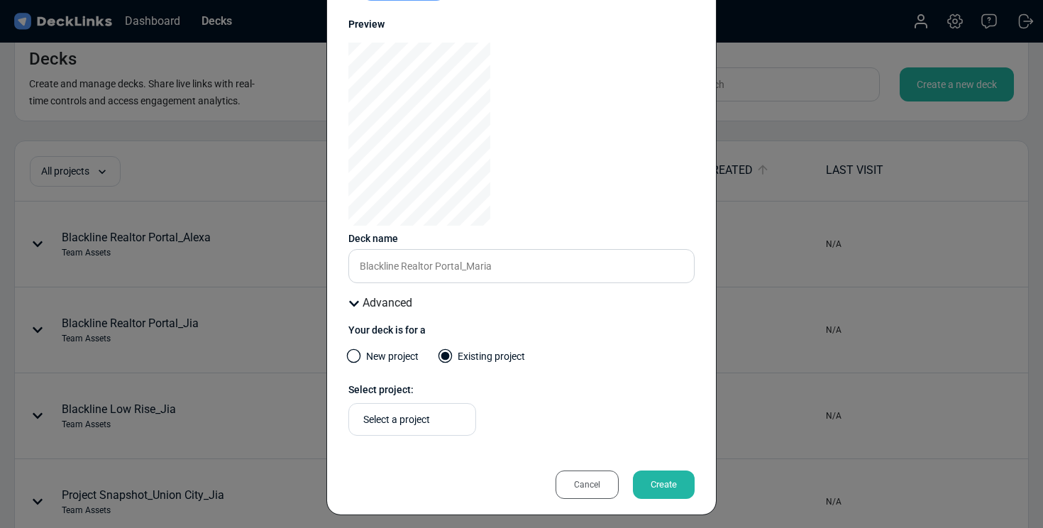
scroll to position [158, 0]
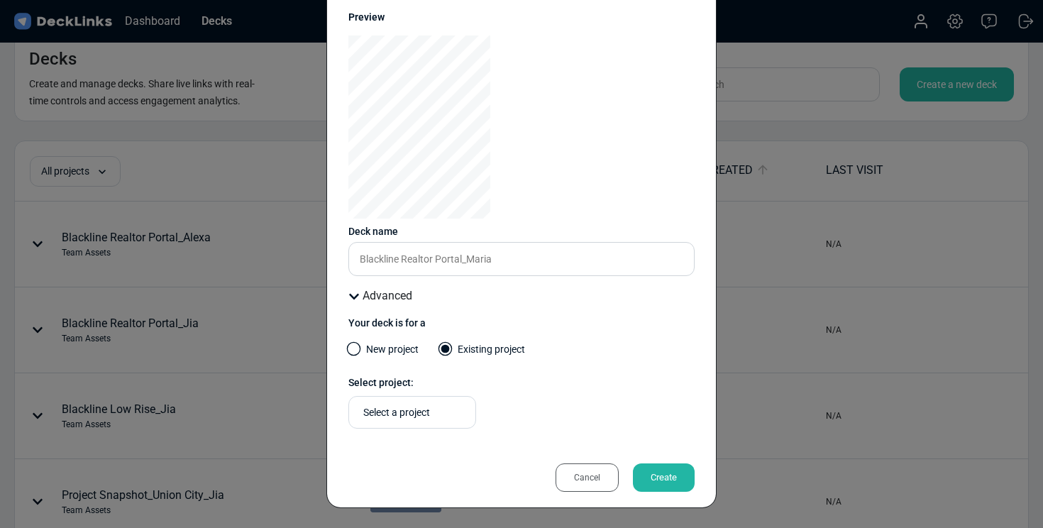
click at [441, 418] on div "Select a project" at bounding box center [415, 412] width 105 height 15
click at [425, 464] on div "Team Assets" at bounding box center [412, 470] width 102 height 13
click at [649, 478] on div "Create" at bounding box center [664, 477] width 62 height 28
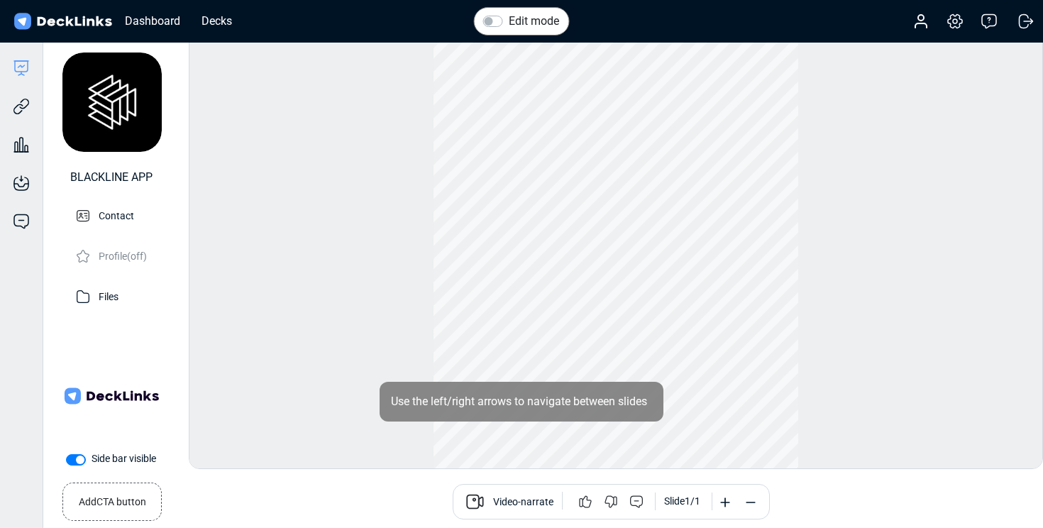
click at [92, 463] on label "Side bar visible" at bounding box center [124, 458] width 65 height 15
click at [71, 463] on input "Side bar visible" at bounding box center [71, 458] width 11 height 14
checkbox input "false"
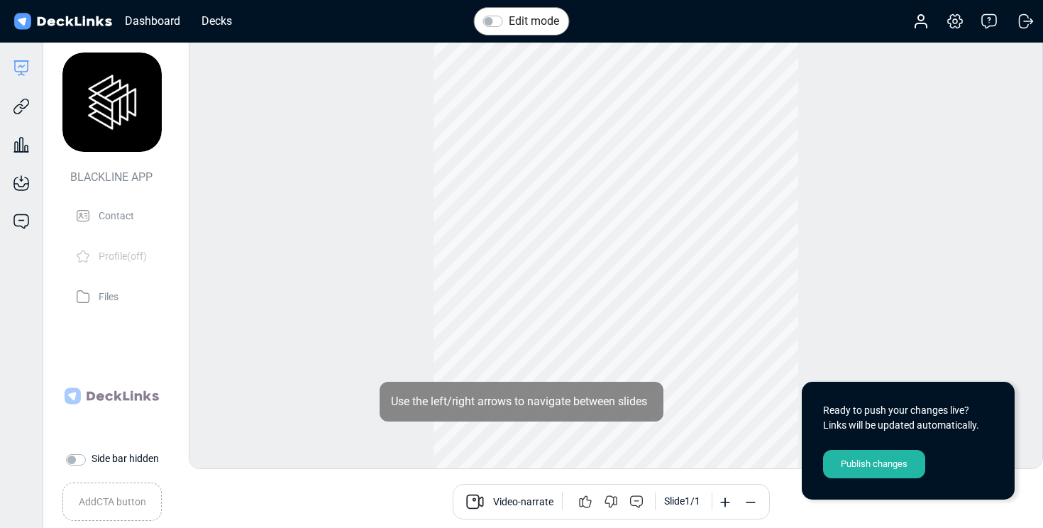
click at [853, 464] on div "Publish changes" at bounding box center [874, 464] width 102 height 28
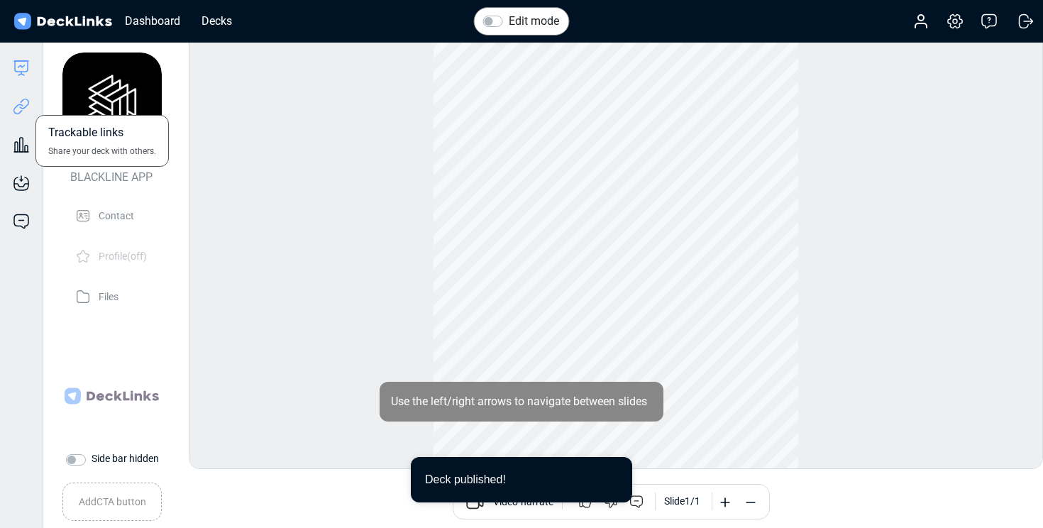
click at [13, 111] on icon at bounding box center [18, 109] width 10 height 11
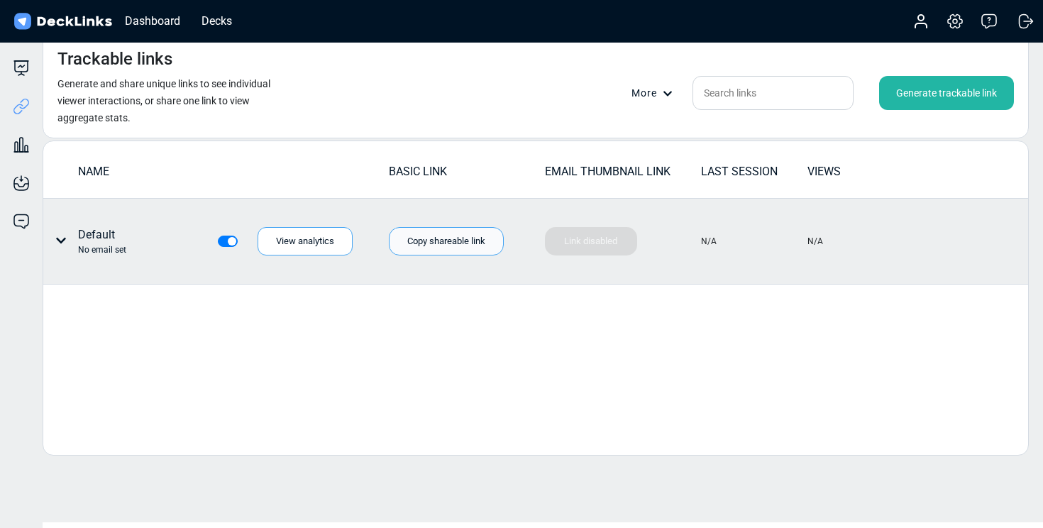
click at [421, 243] on div "Copy shareable link" at bounding box center [446, 241] width 115 height 28
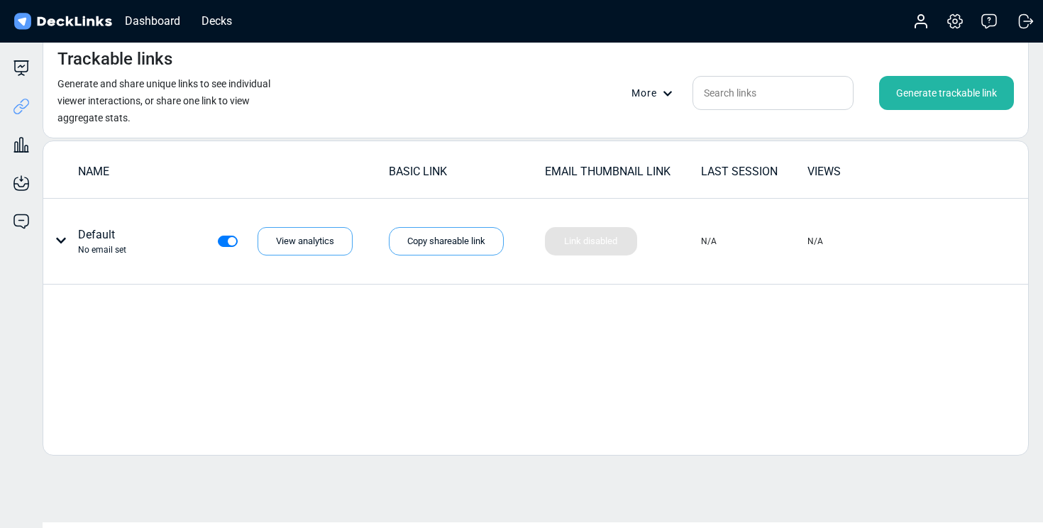
click at [70, 21] on img at bounding box center [62, 21] width 103 height 21
click at [89, 19] on img at bounding box center [62, 21] width 103 height 21
click at [20, 19] on img at bounding box center [62, 21] width 103 height 21
click at [143, 19] on div "Dashboard" at bounding box center [153, 21] width 70 height 18
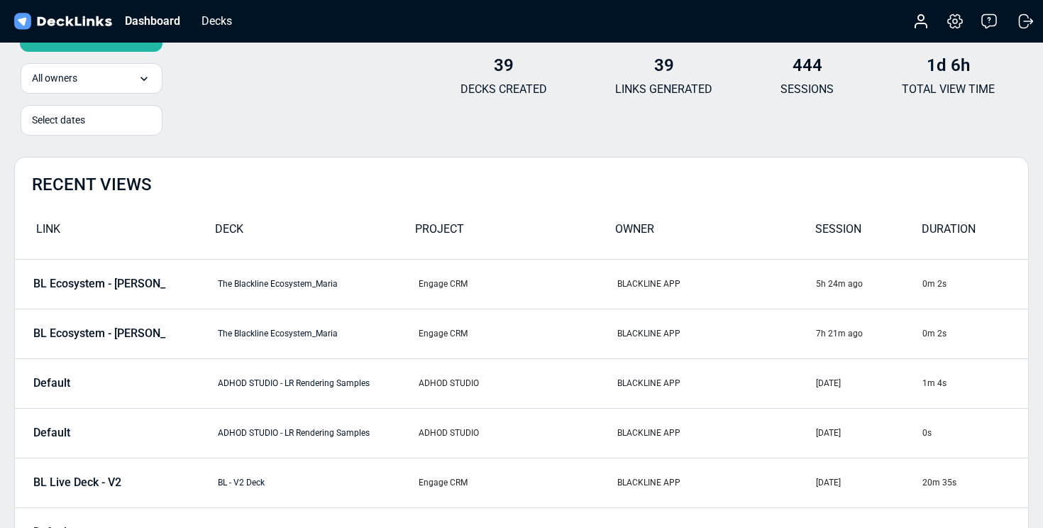
scroll to position [48, 0]
